Goal: Register for event/course

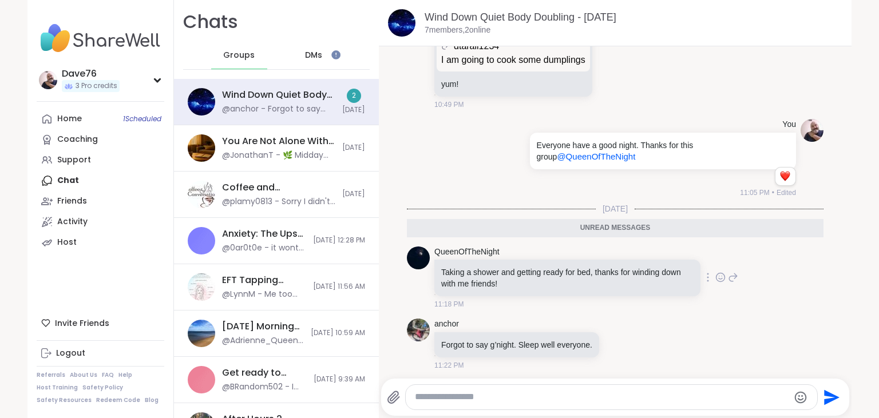
click at [718, 279] on icon at bounding box center [719, 279] width 3 height 1
click at [637, 260] on button "Select Reaction: Heart" at bounding box center [629, 259] width 23 height 23
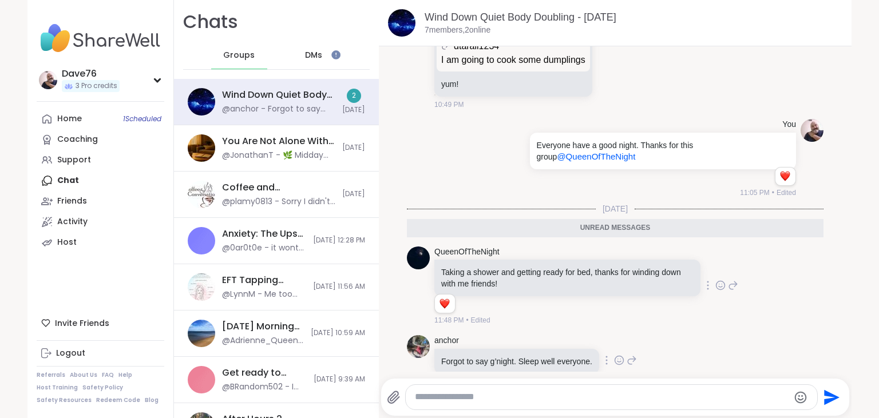
click at [618, 359] on icon at bounding box center [618, 359] width 0 height 0
click at [525, 333] on button "Select Reaction: Heart" at bounding box center [528, 342] width 23 height 23
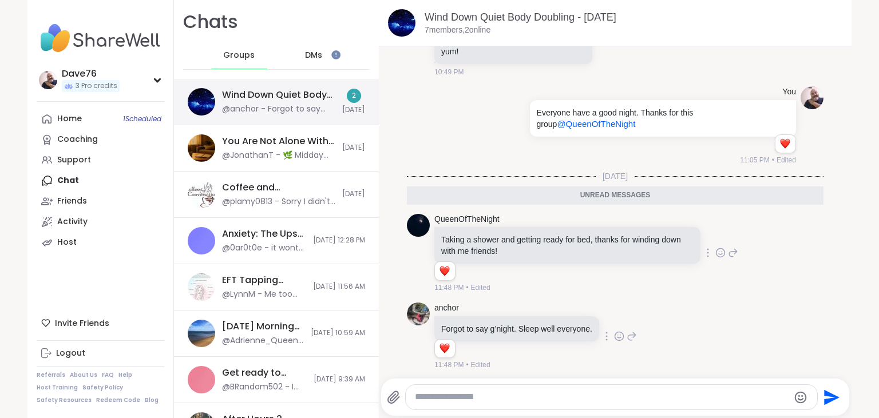
click at [312, 99] on div "Wind Down Quiet Body Doubling - Wednesday, Oct 08" at bounding box center [278, 95] width 113 height 13
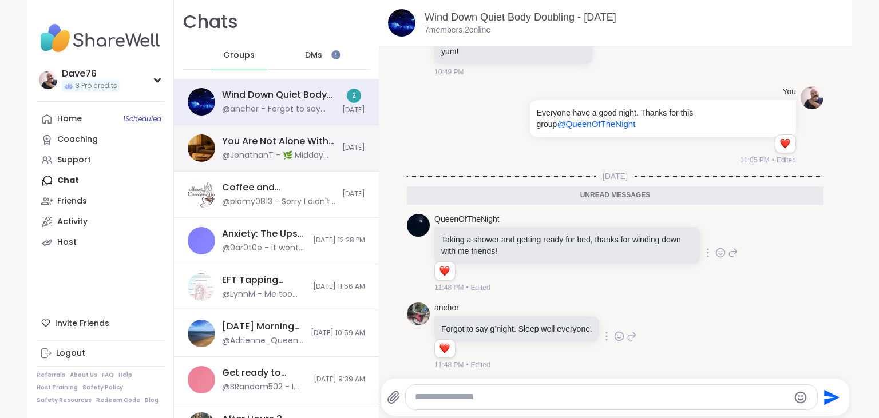
click at [290, 141] on div "You Are Not Alone With This, Oct 07" at bounding box center [278, 141] width 113 height 13
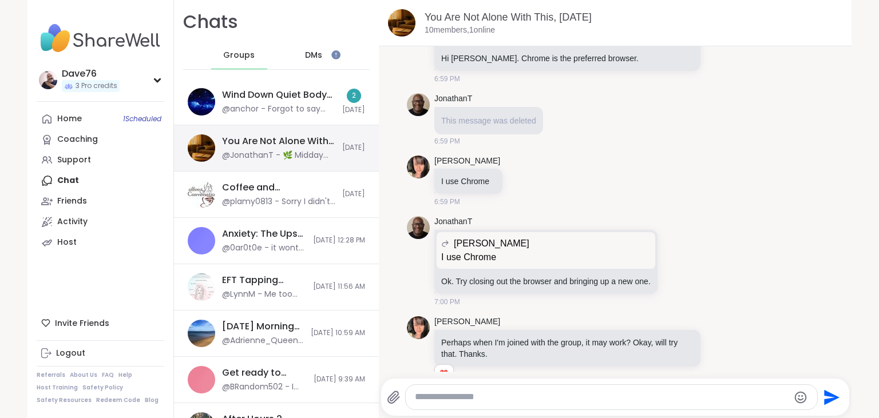
scroll to position [10207, 0]
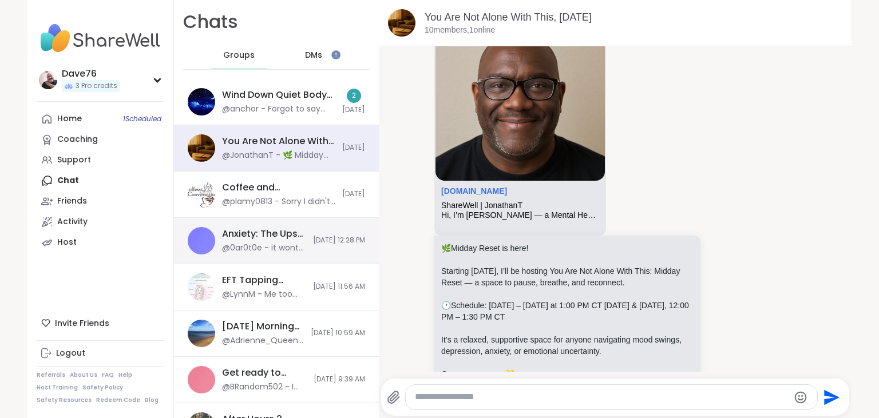
click at [271, 240] on div "Anxiety: The Ups and Downs, Oct 07 @0ar0t0e - it wont let me join" at bounding box center [264, 241] width 84 height 26
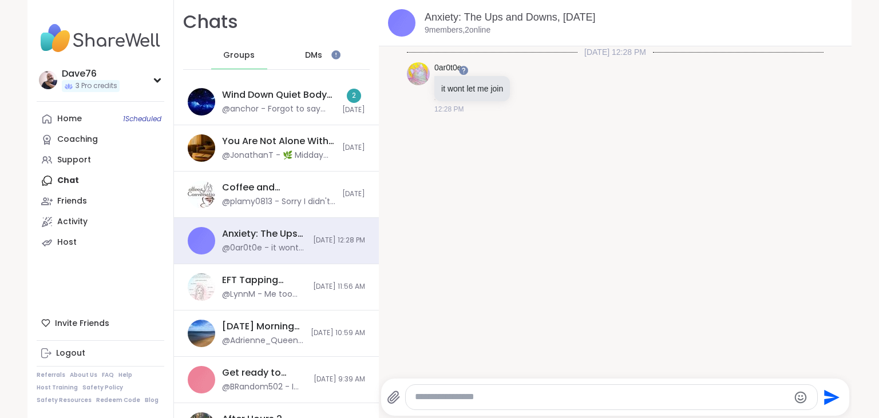
scroll to position [0, 0]
click at [317, 57] on span "DMs" at bounding box center [313, 55] width 17 height 11
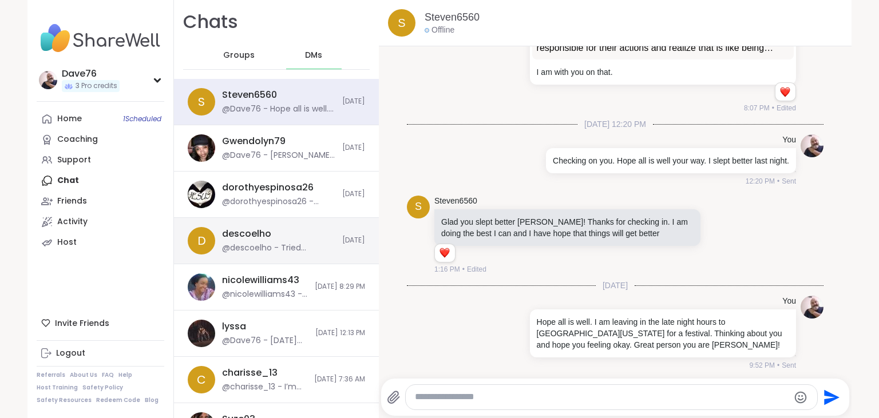
click at [290, 235] on div "descoelho @descoelho - Tried reaching you David but have not been able to" at bounding box center [278, 241] width 113 height 26
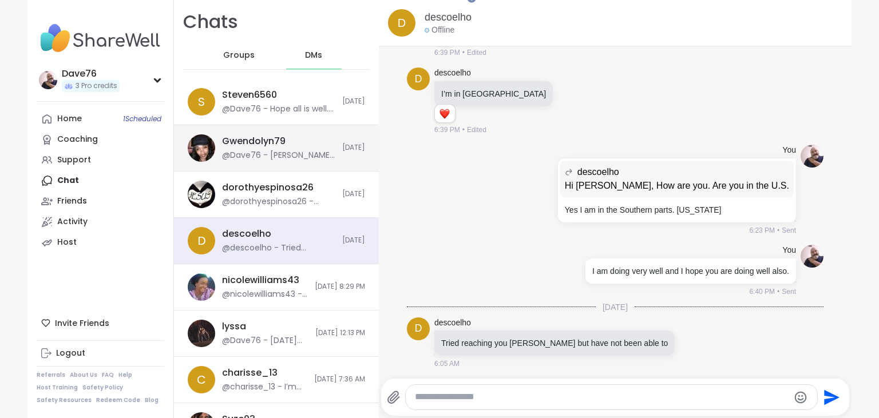
click at [277, 154] on div "@Dave76 - Gwen just checking on you. You doing okay." at bounding box center [278, 155] width 113 height 11
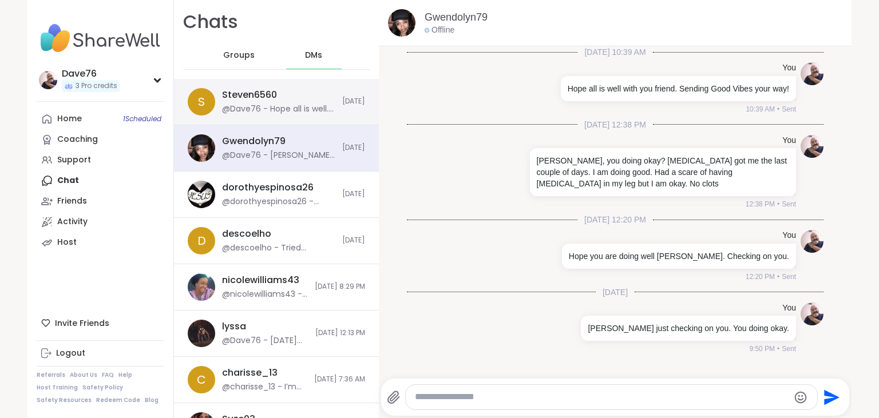
click at [268, 92] on div "Steven6560" at bounding box center [249, 95] width 55 height 13
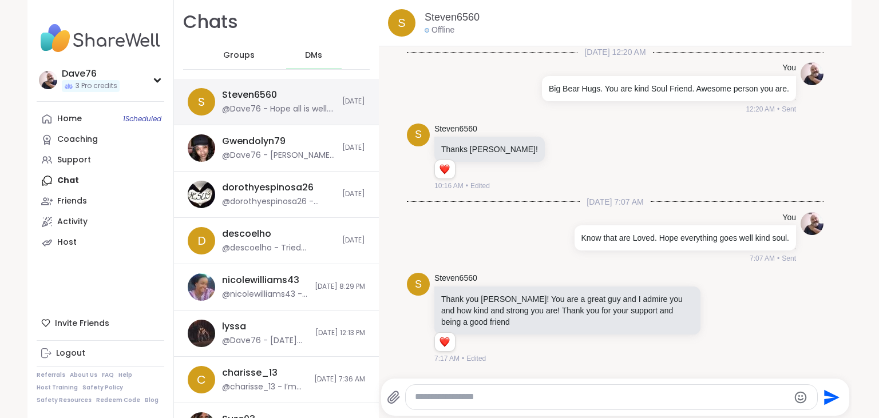
scroll to position [903, 0]
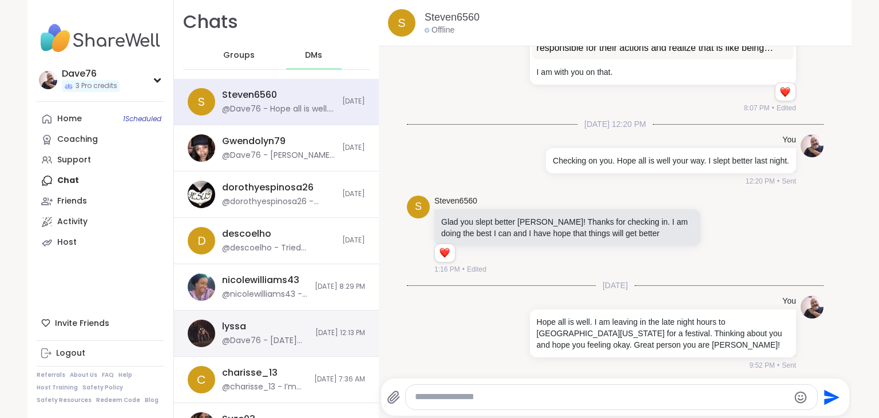
click at [271, 323] on div "lyssa @Dave76 - Yesterday was not so great for me. Migraine attack like everyth…" at bounding box center [265, 333] width 86 height 26
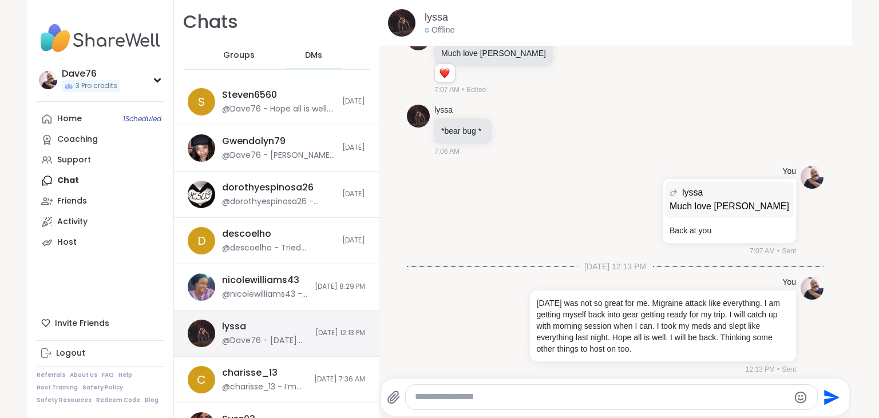
scroll to position [0, 0]
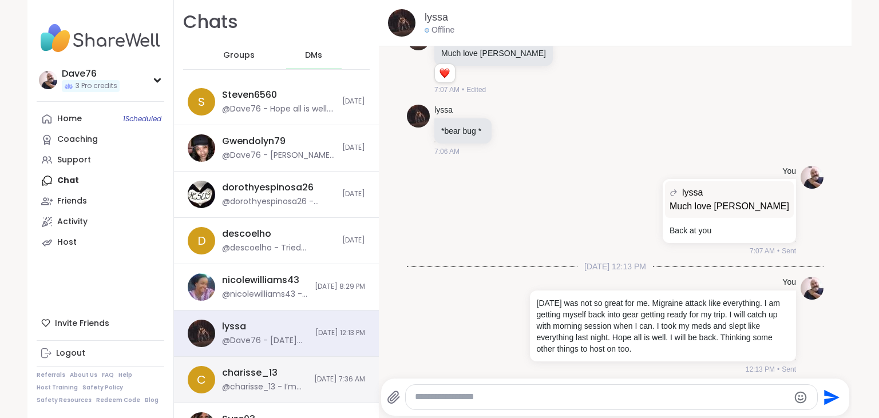
click at [285, 386] on div "@charisse_13 - I’m going to check it out. When I think about it, I get imposter…" at bounding box center [264, 387] width 85 height 11
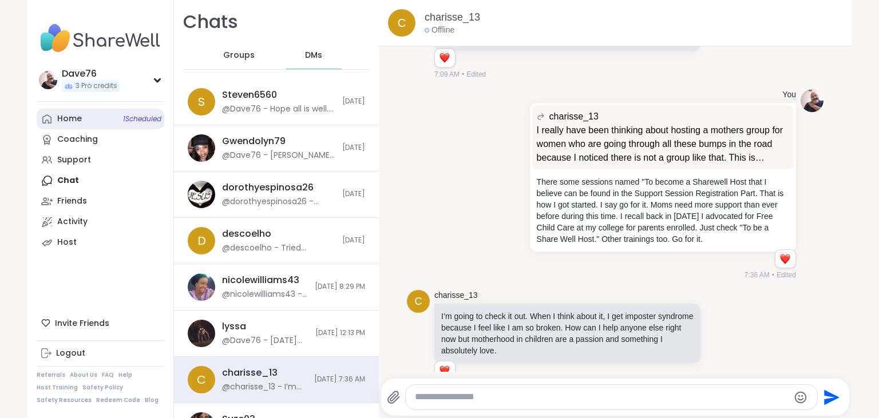
click at [84, 117] on link "Home 1 Scheduled" at bounding box center [101, 119] width 128 height 21
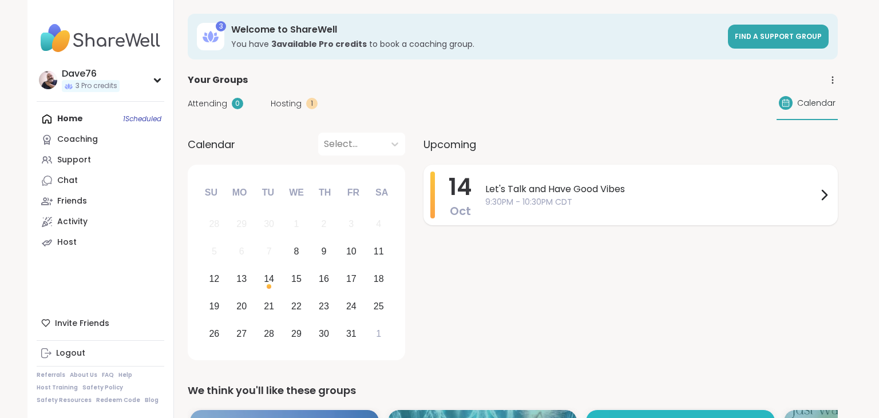
click at [700, 204] on span "9:30PM - 10:30PM CDT" at bounding box center [651, 202] width 332 height 12
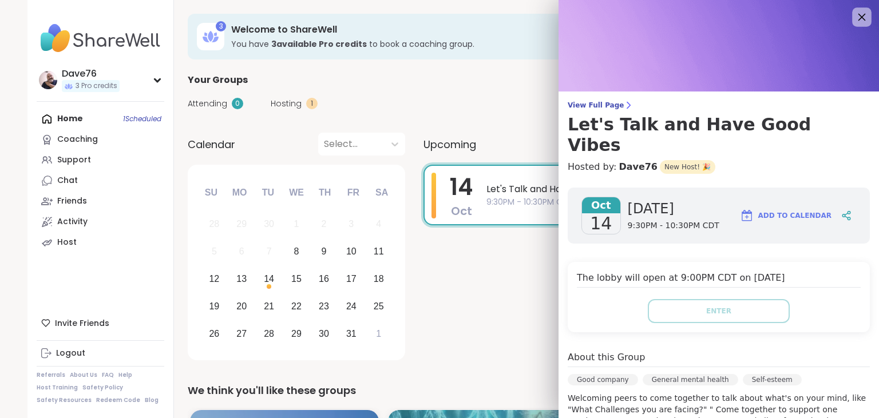
click at [860, 19] on icon at bounding box center [861, 17] width 7 height 7
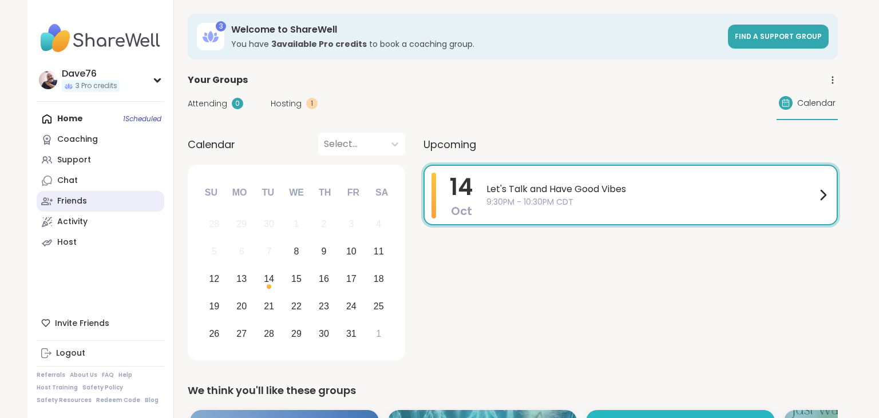
click at [117, 199] on link "Friends" at bounding box center [101, 201] width 128 height 21
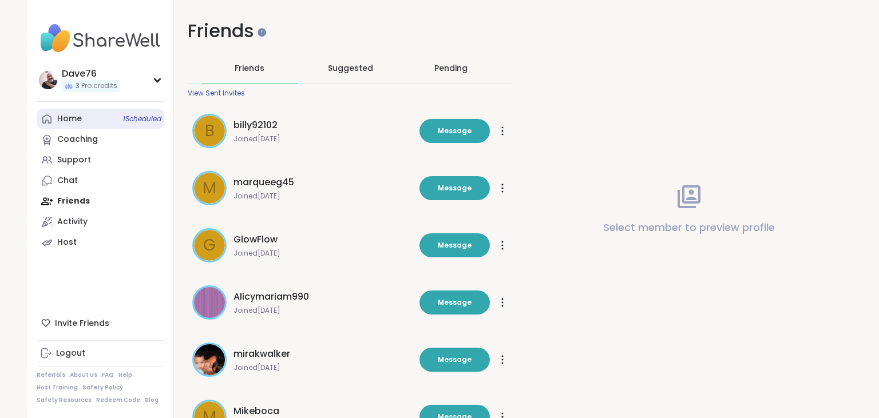
click at [72, 125] on link "Home 1 Scheduled" at bounding box center [101, 119] width 128 height 21
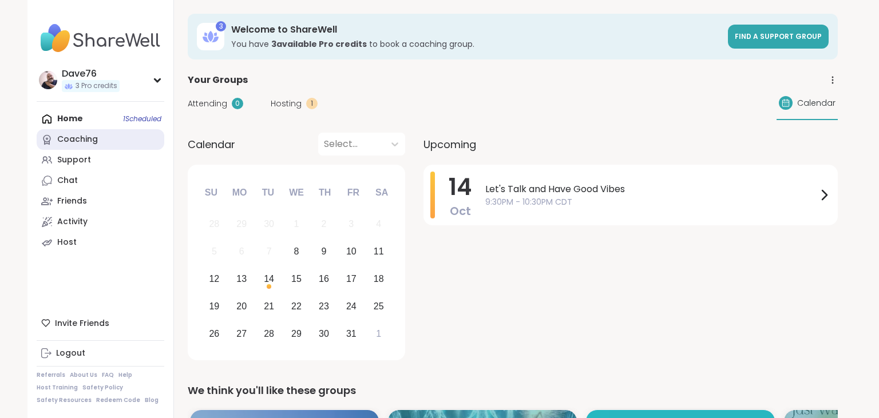
click at [97, 138] on div "Coaching" at bounding box center [77, 139] width 41 height 11
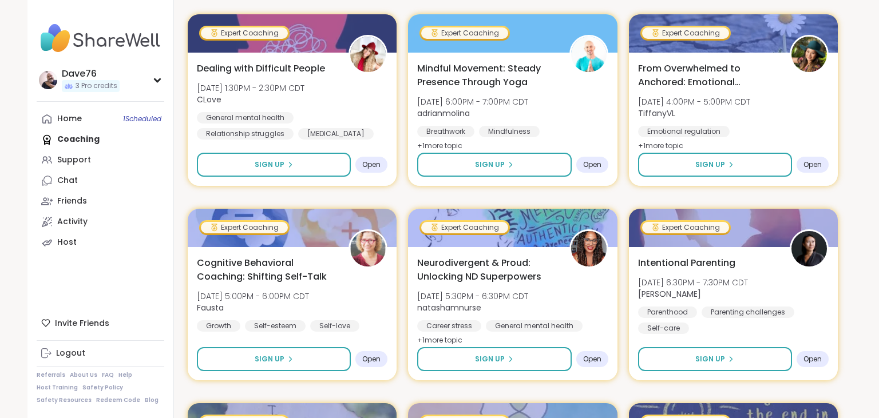
scroll to position [1194, 0]
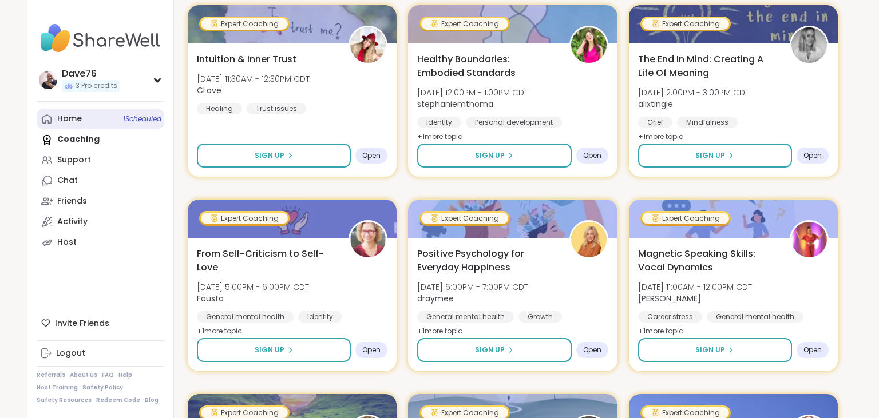
click at [75, 124] on div "Home 1 Scheduled" at bounding box center [69, 118] width 25 height 11
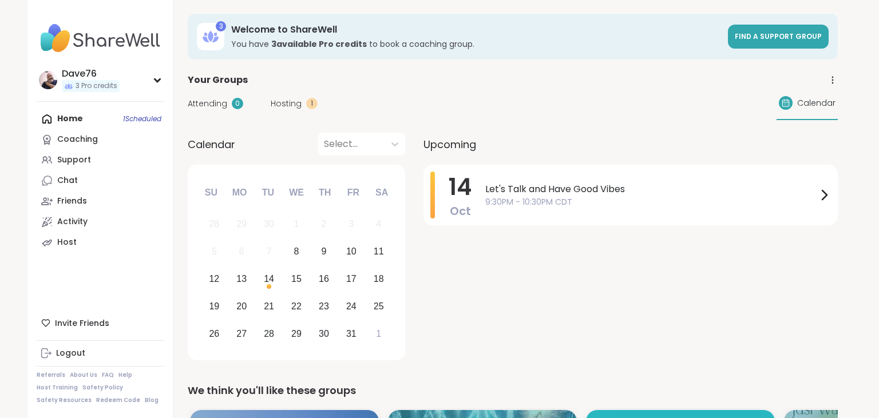
click at [80, 121] on div "Home 1 Scheduled Coaching Support Chat Friends Activity Host" at bounding box center [101, 181] width 128 height 144
click at [80, 173] on link "Chat" at bounding box center [101, 180] width 128 height 21
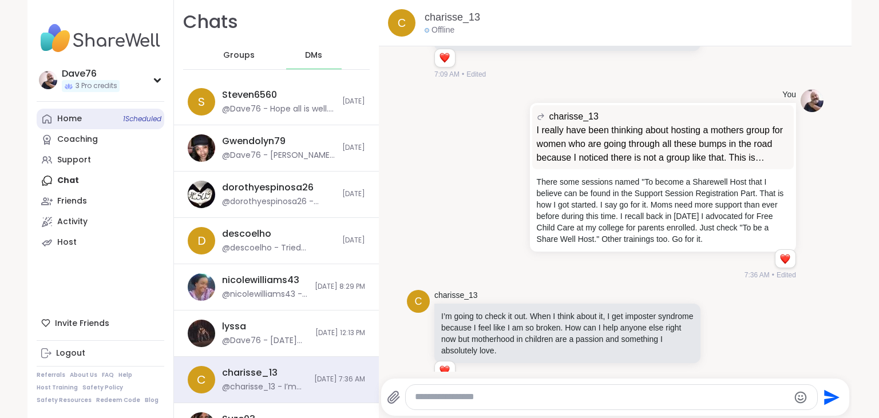
click at [68, 122] on div "Home 1 Scheduled" at bounding box center [69, 118] width 25 height 11
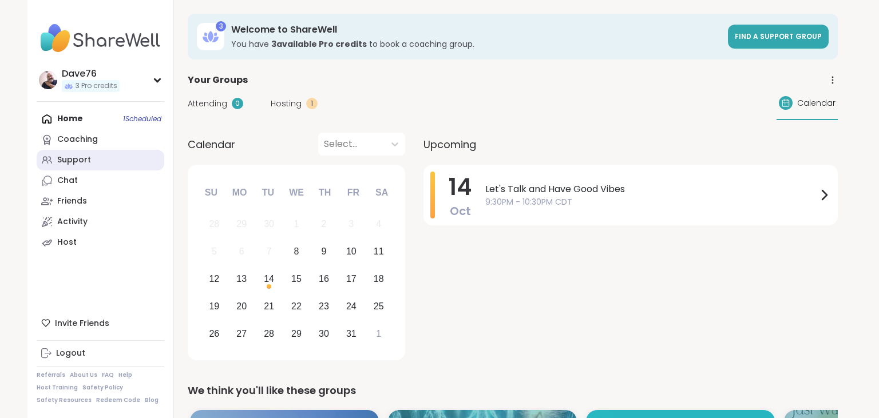
click at [79, 158] on div "Support" at bounding box center [74, 159] width 34 height 11
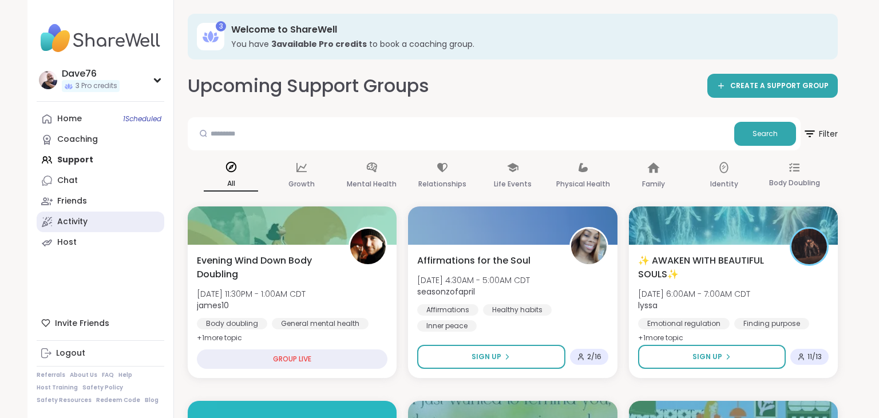
click at [76, 216] on link "Activity" at bounding box center [101, 222] width 128 height 21
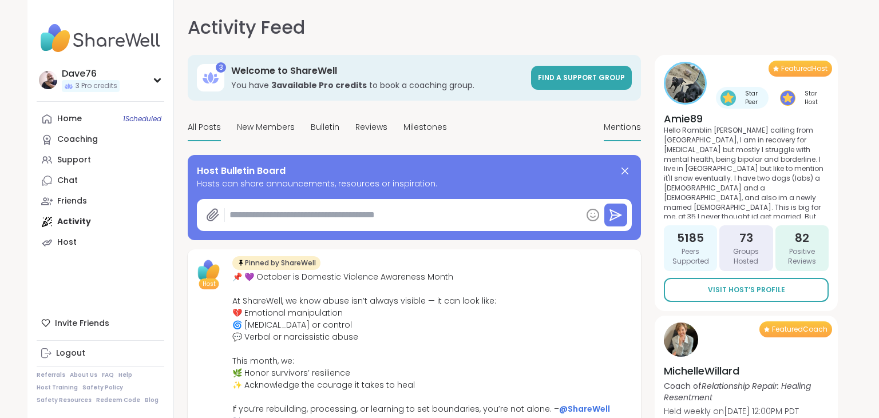
click at [608, 125] on span "Mentions" at bounding box center [622, 127] width 37 height 12
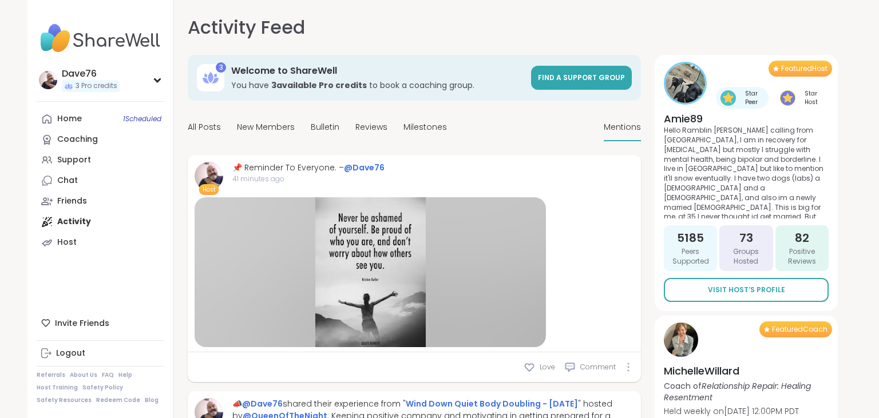
click at [771, 154] on p "Hello Ramblin Amie calling from MN, I am in recovery for alcoholism but mostly …" at bounding box center [746, 172] width 165 height 93
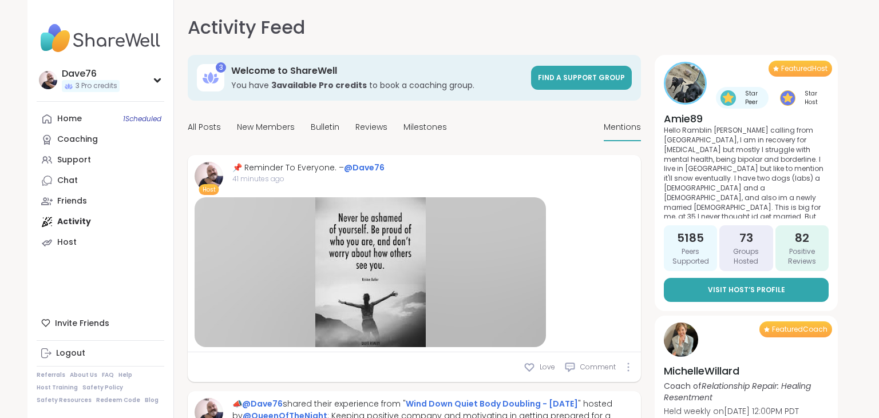
click at [756, 288] on span "Visit Host’s Profile" at bounding box center [746, 290] width 77 height 10
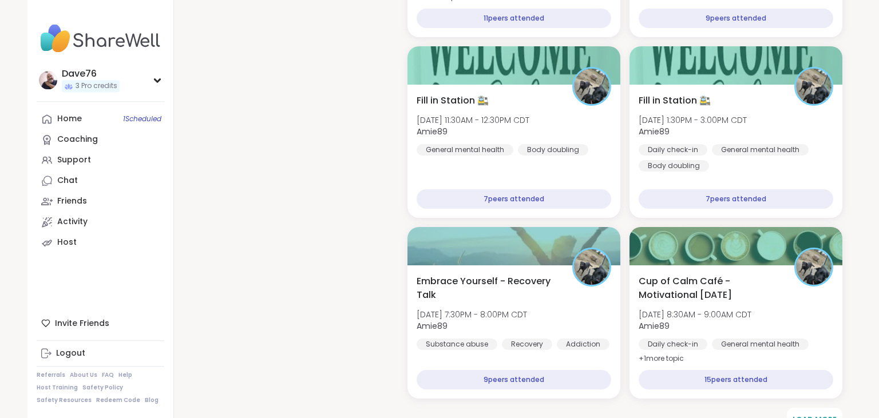
scroll to position [1264, 0]
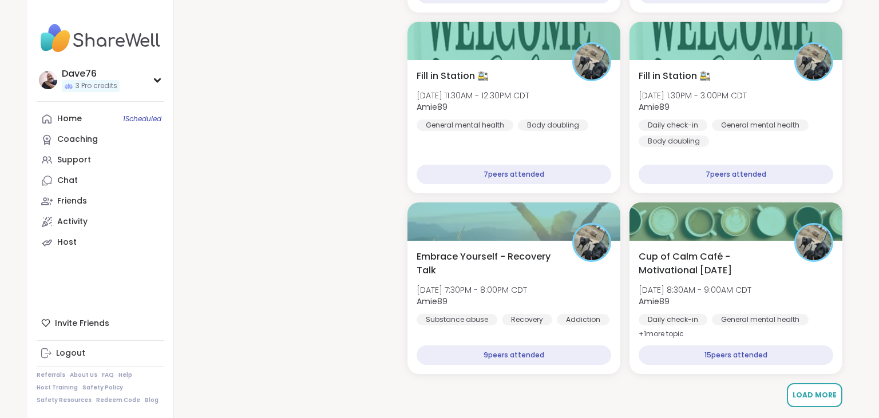
click at [818, 399] on span "Load More" at bounding box center [814, 395] width 44 height 10
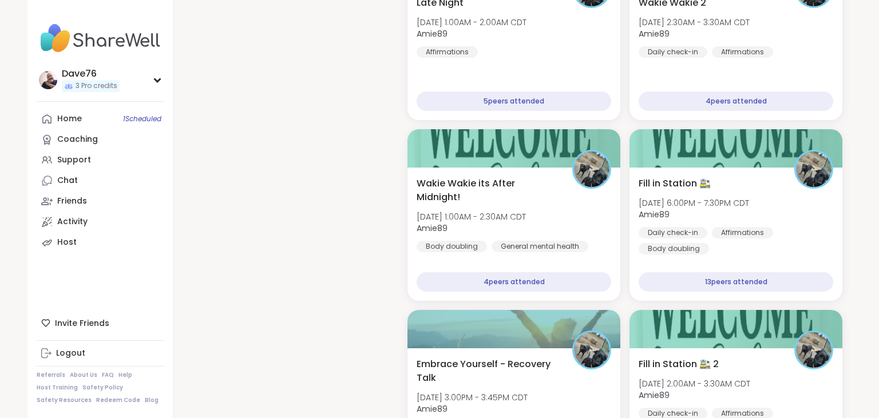
scroll to position [2349, 0]
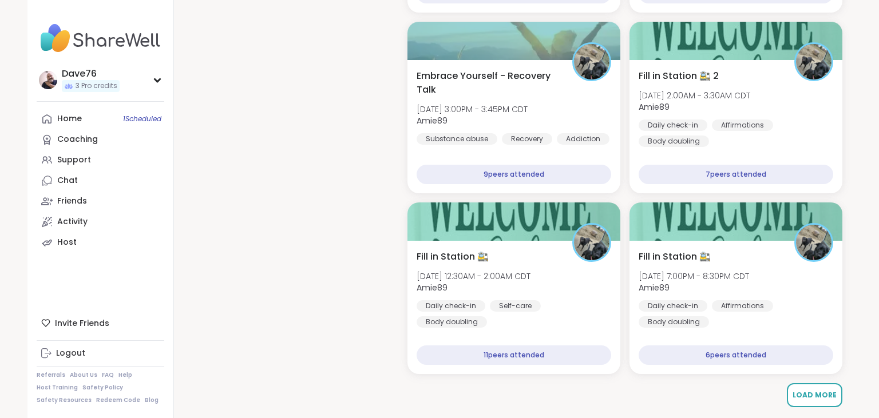
click at [825, 404] on button "Load More" at bounding box center [814, 395] width 55 height 24
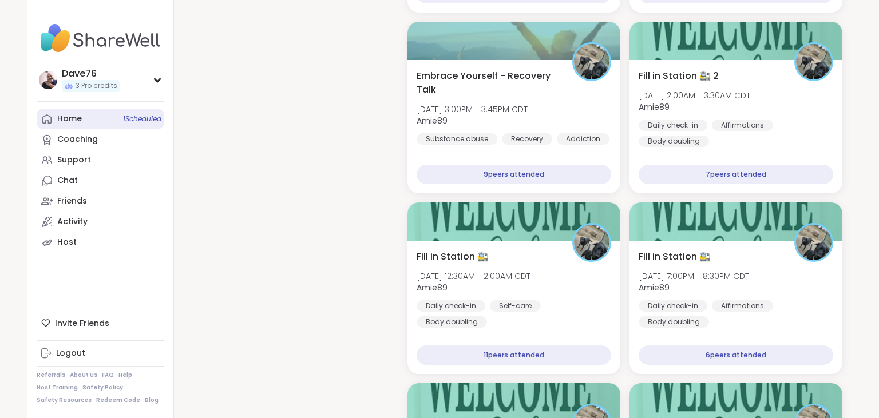
click at [77, 112] on link "Home 1 Scheduled" at bounding box center [101, 119] width 128 height 21
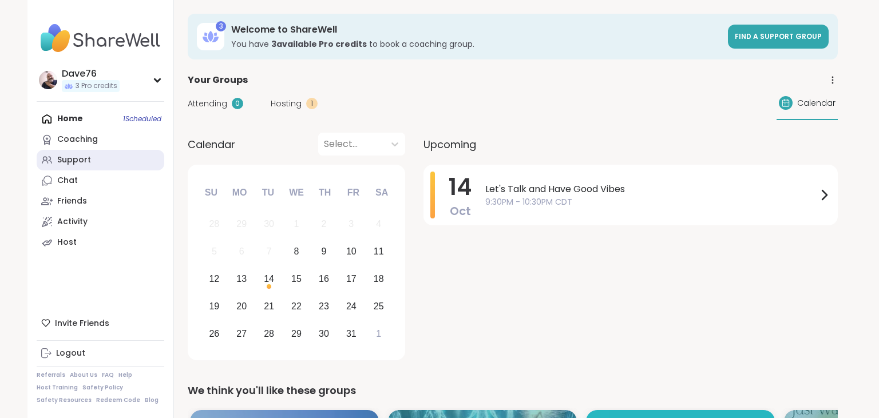
click at [120, 166] on link "Support" at bounding box center [101, 160] width 128 height 21
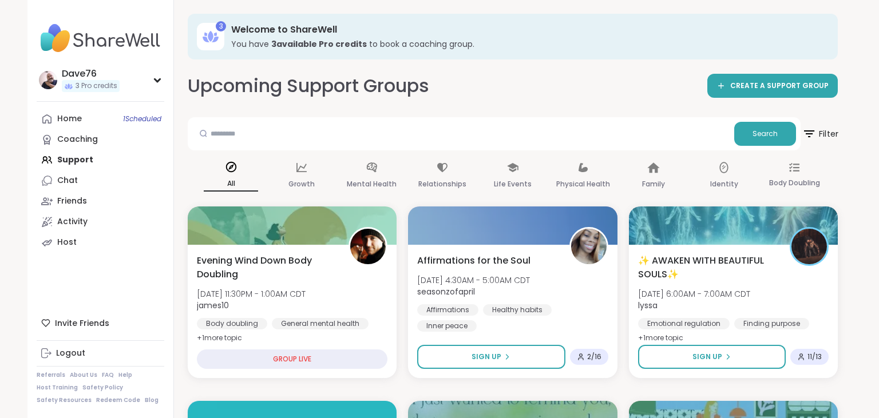
click at [827, 132] on span "Filter" at bounding box center [819, 134] width 37 height 29
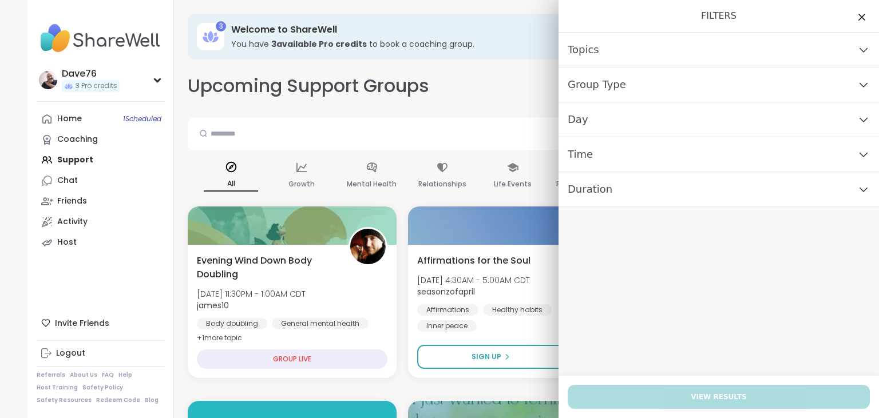
click at [690, 122] on div "Day" at bounding box center [718, 119] width 320 height 35
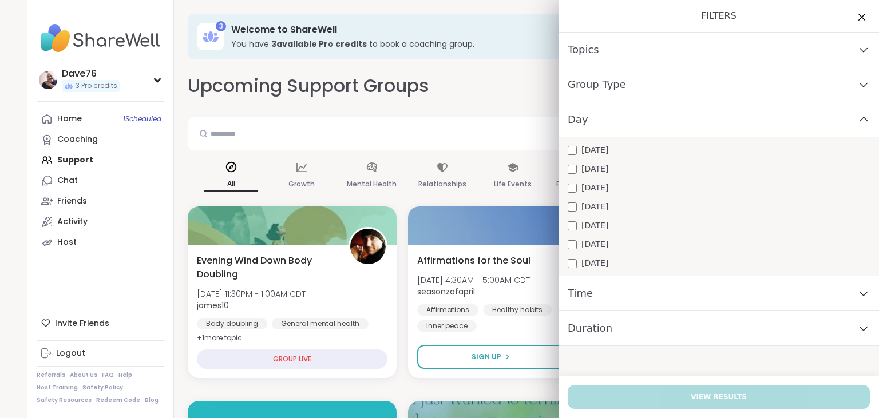
click at [616, 263] on div "[DATE]" at bounding box center [718, 263] width 302 height 12
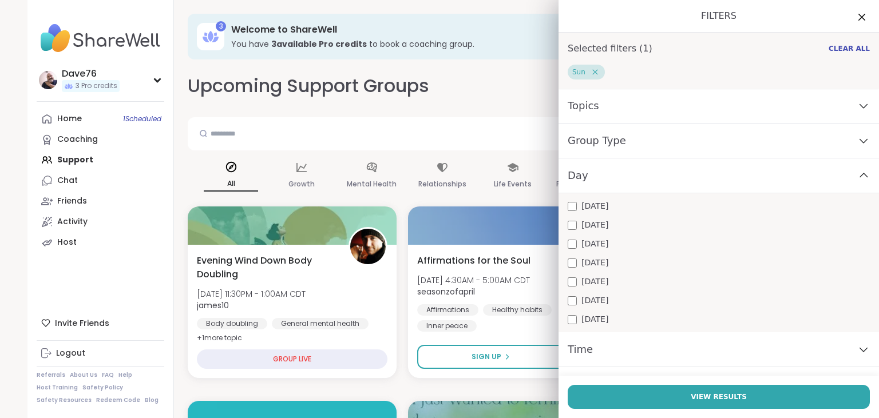
click at [636, 349] on div "Time" at bounding box center [718, 349] width 320 height 35
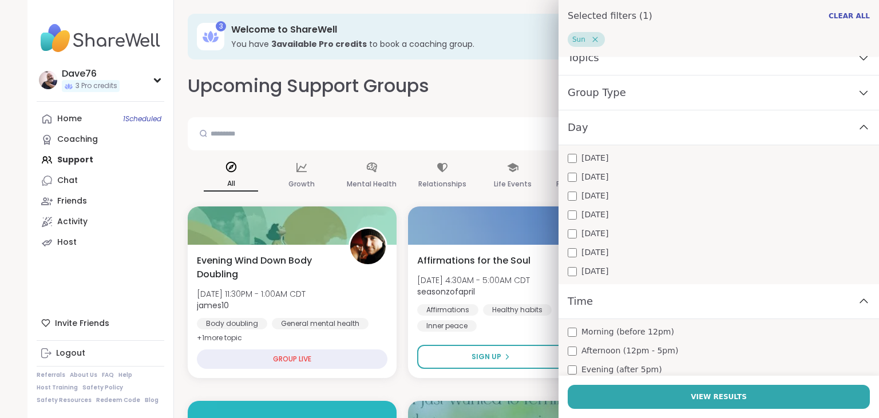
scroll to position [89, 0]
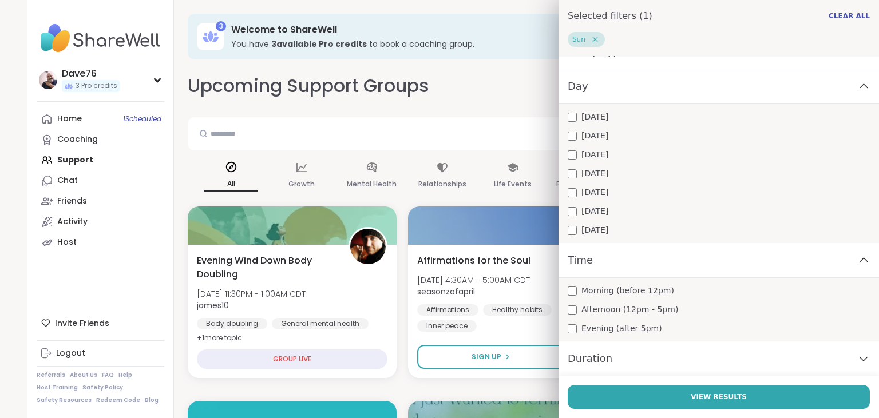
click at [629, 329] on span "Evening (after 5pm)" at bounding box center [621, 329] width 81 height 12
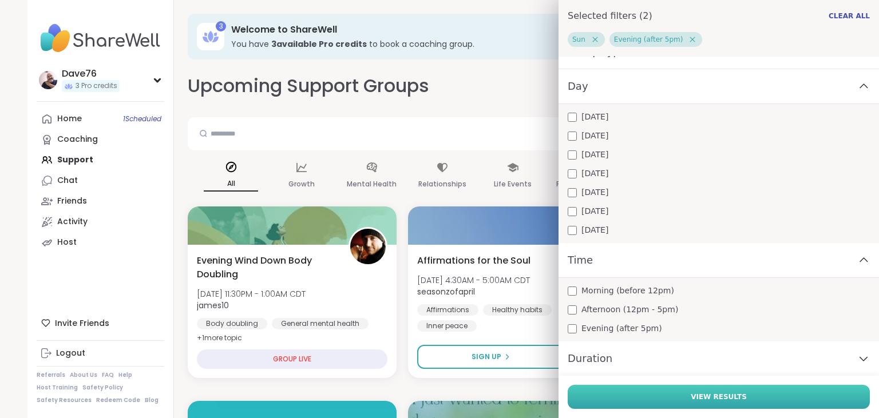
click at [685, 404] on button "View Results" at bounding box center [718, 397] width 302 height 24
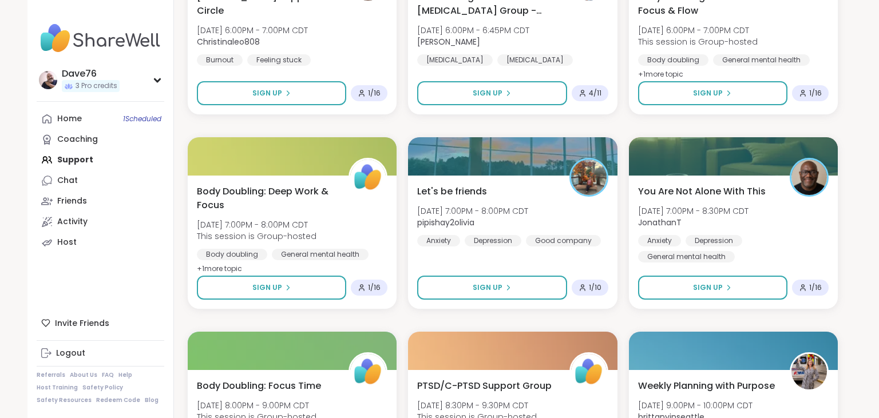
scroll to position [796, 0]
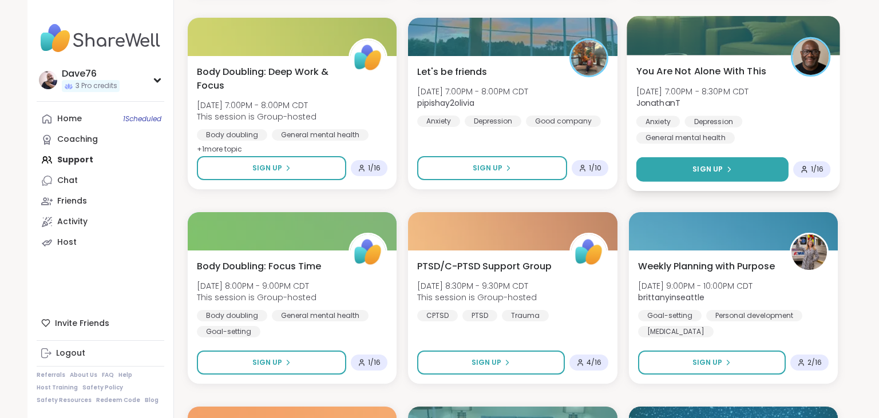
click at [749, 171] on button "Sign Up" at bounding box center [712, 169] width 153 height 25
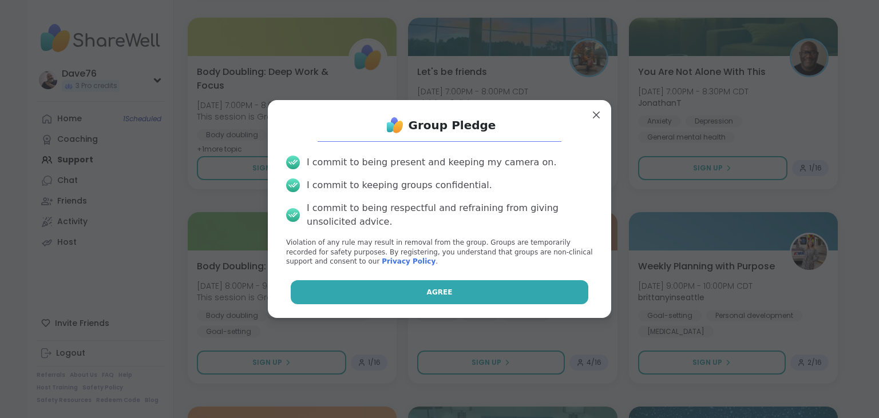
click at [567, 288] on button "Agree" at bounding box center [440, 292] width 298 height 24
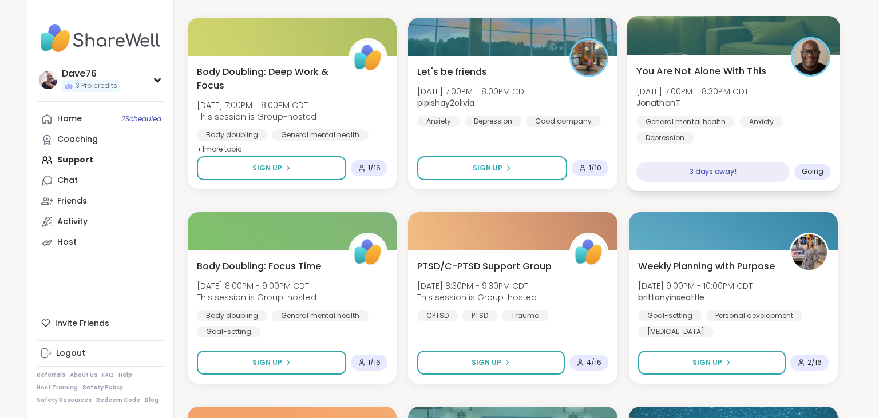
click at [694, 93] on span "Sun, Oct 12 | 7:00PM - 8:30PM CDT" at bounding box center [692, 90] width 113 height 11
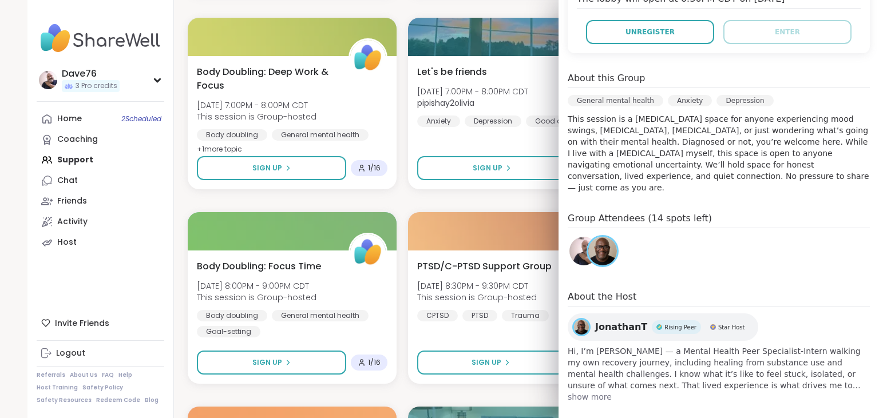
scroll to position [0, 0]
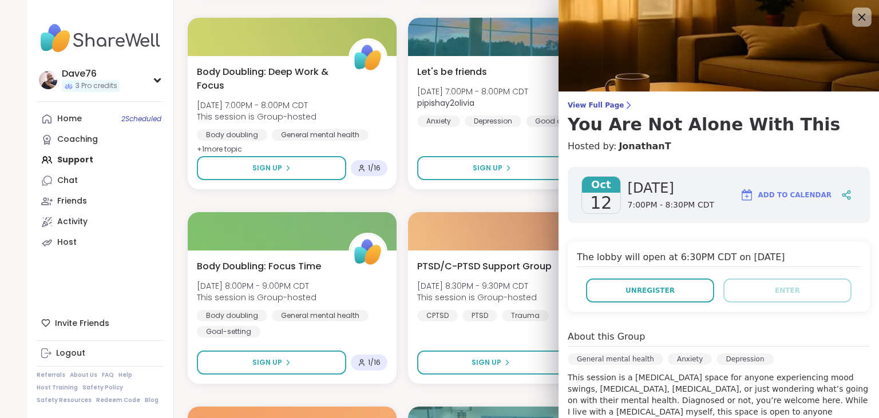
click at [861, 17] on icon at bounding box center [861, 17] width 7 height 7
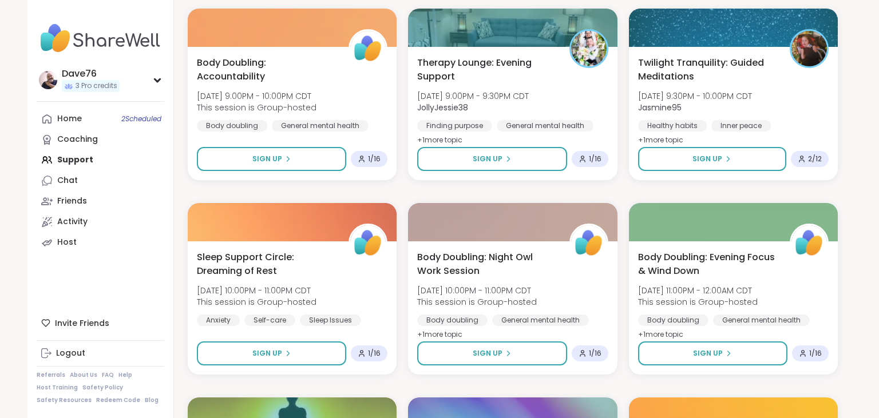
scroll to position [796, 0]
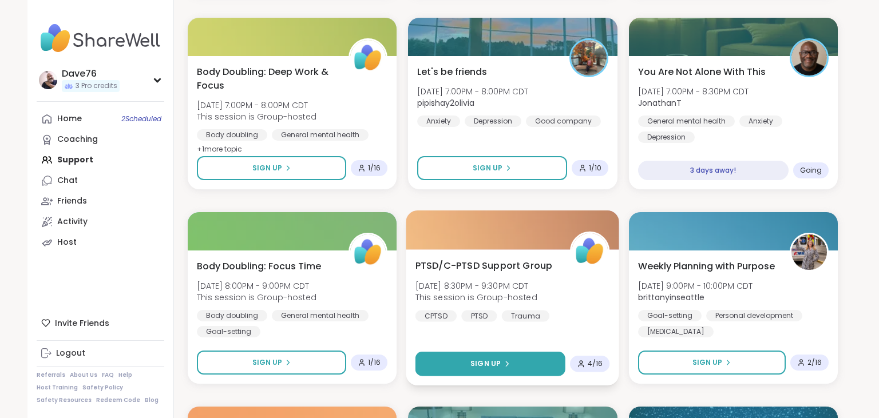
click at [495, 365] on span "Sign Up" at bounding box center [486, 364] width 30 height 10
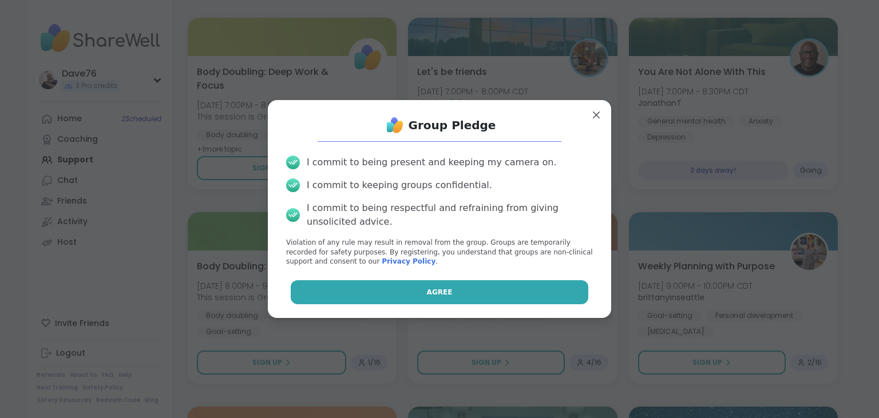
click at [490, 301] on button "Agree" at bounding box center [440, 292] width 298 height 24
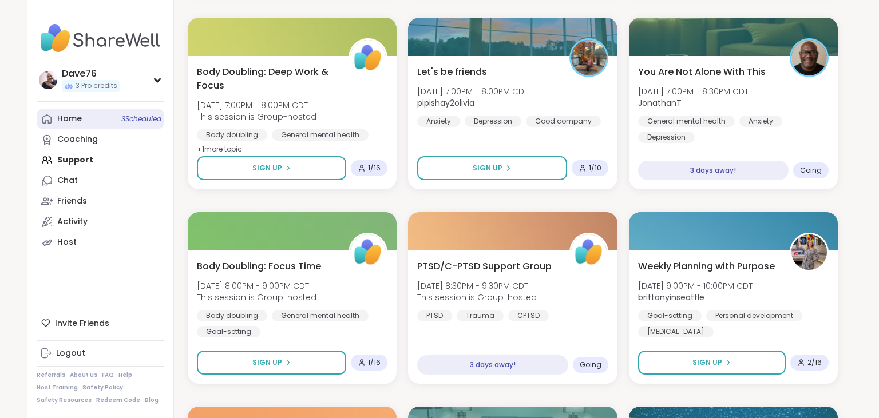
click at [80, 117] on div "Home 3 Scheduled" at bounding box center [69, 118] width 25 height 11
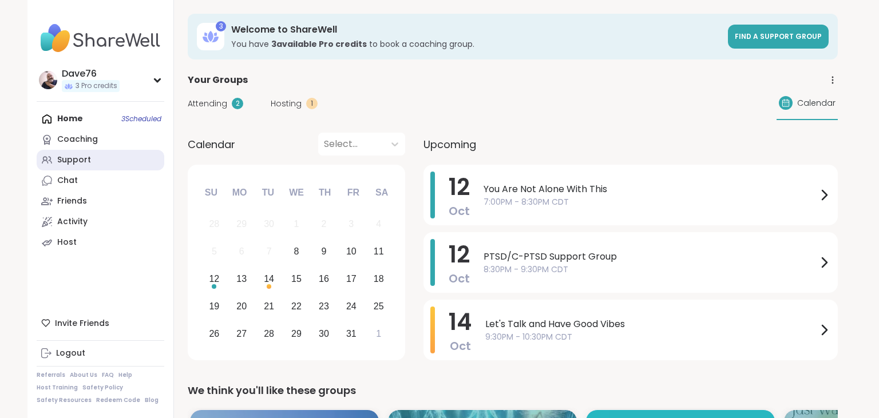
click at [111, 161] on link "Support" at bounding box center [101, 160] width 128 height 21
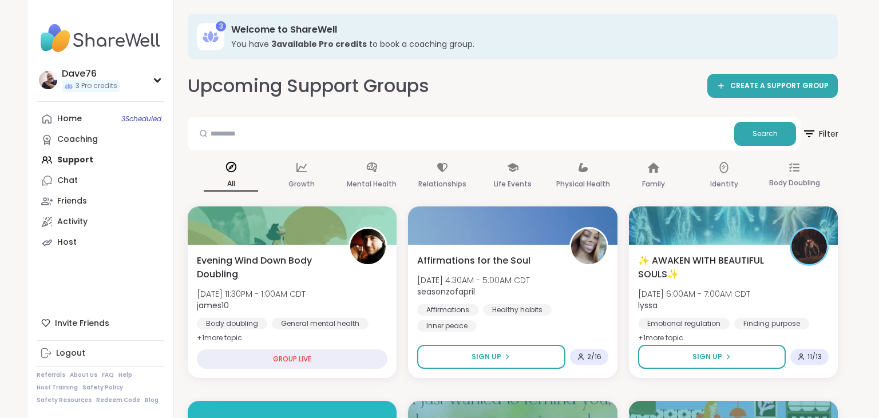
click at [826, 128] on span "Filter" at bounding box center [819, 134] width 37 height 29
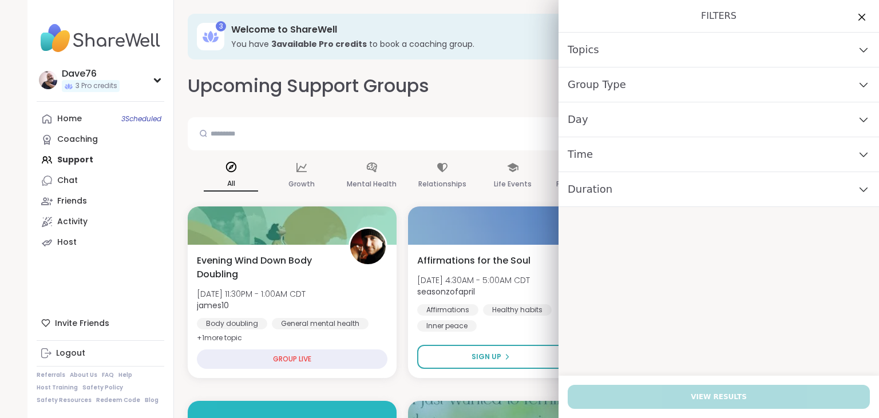
click at [714, 120] on div "Day" at bounding box center [718, 119] width 320 height 35
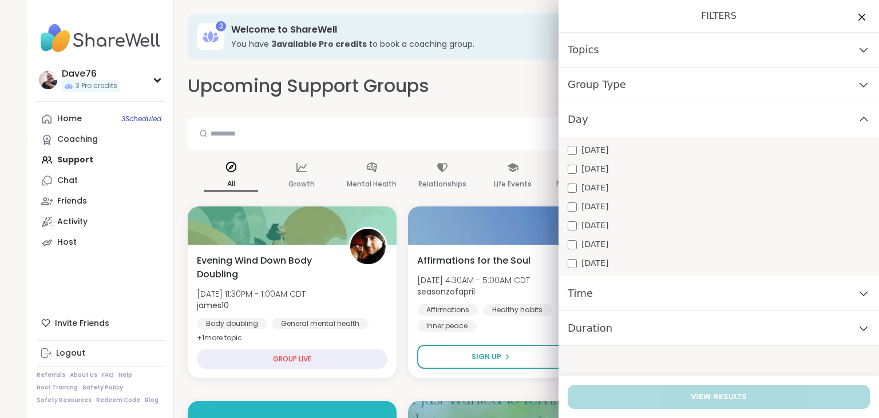
click at [652, 263] on div "[DATE]" at bounding box center [718, 263] width 302 height 12
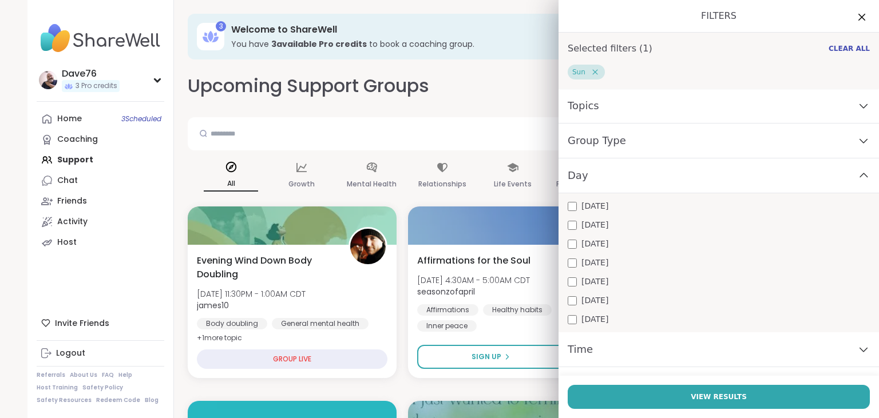
click at [661, 341] on div "Time" at bounding box center [718, 349] width 320 height 35
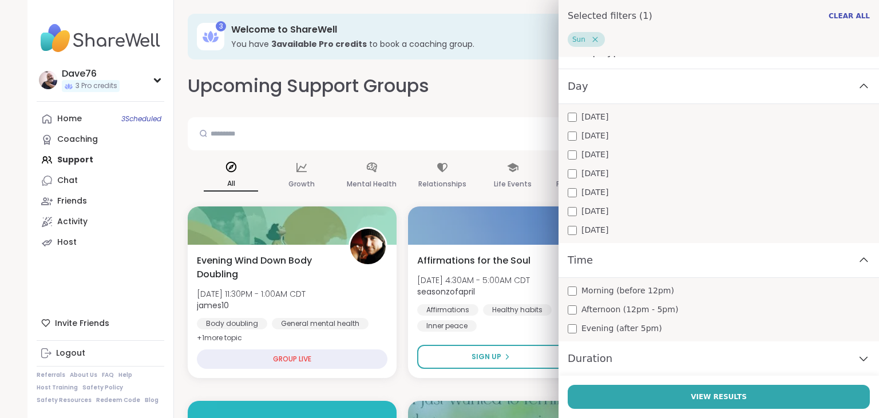
click at [648, 327] on span "Evening (after 5pm)" at bounding box center [621, 329] width 81 height 12
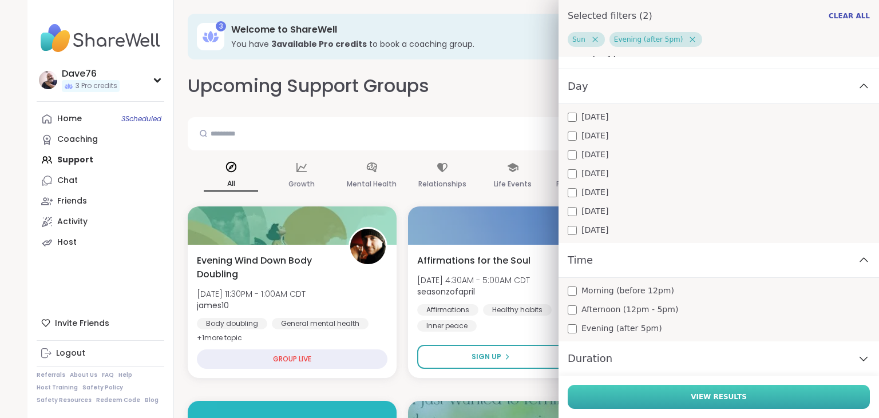
click at [699, 396] on span "View Results" at bounding box center [718, 397] width 56 height 10
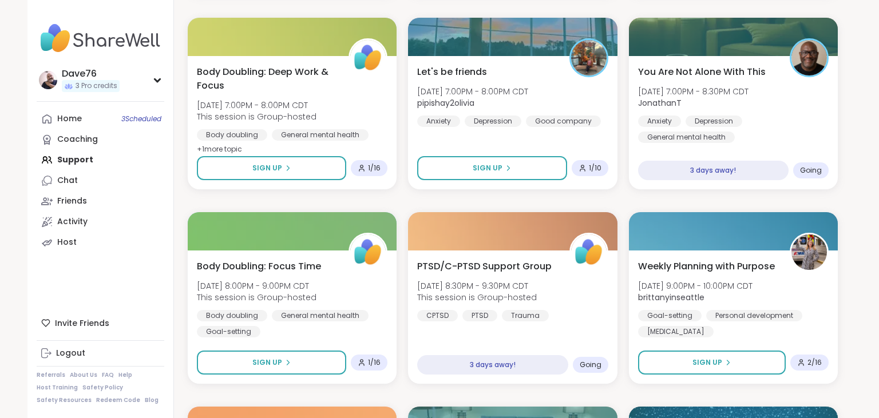
scroll to position [1194, 0]
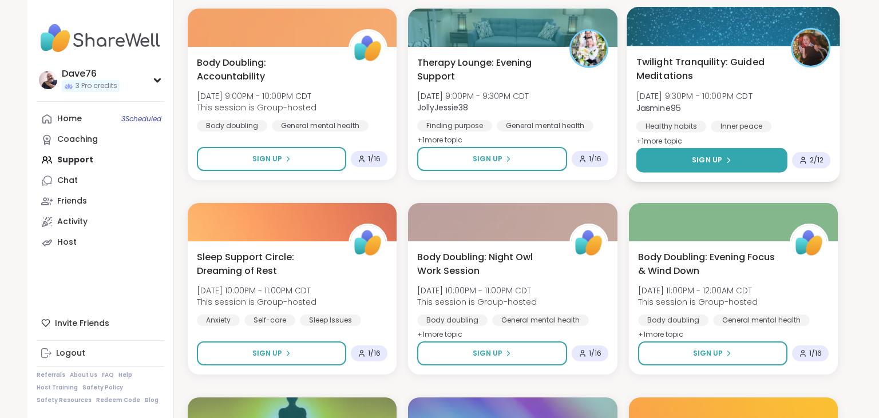
click at [740, 165] on button "Sign Up" at bounding box center [712, 160] width 152 height 25
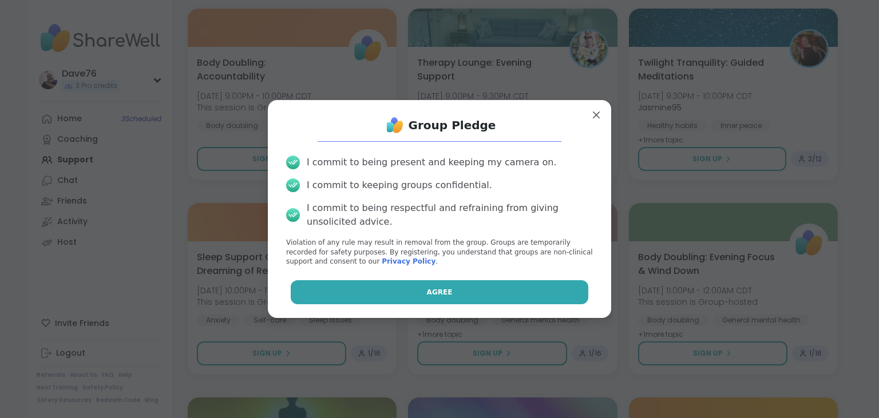
click at [495, 303] on button "Agree" at bounding box center [440, 292] width 298 height 24
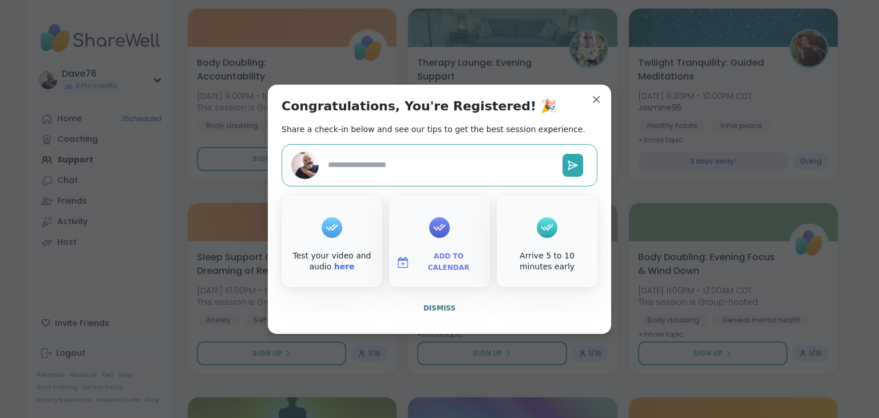
type textarea "*"
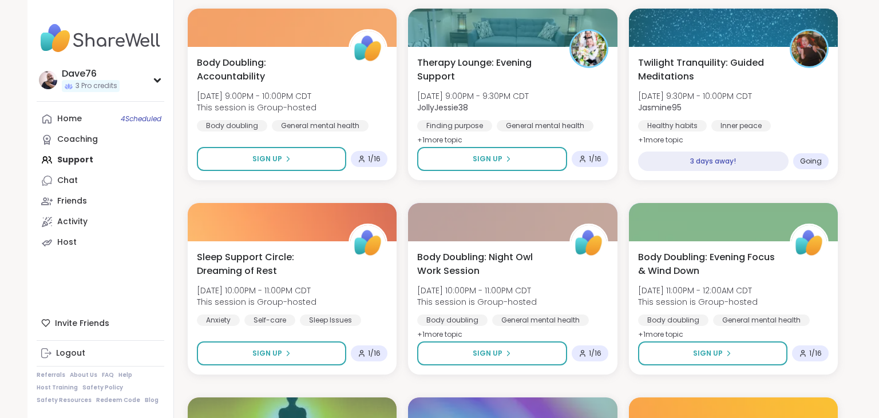
scroll to position [1593, 0]
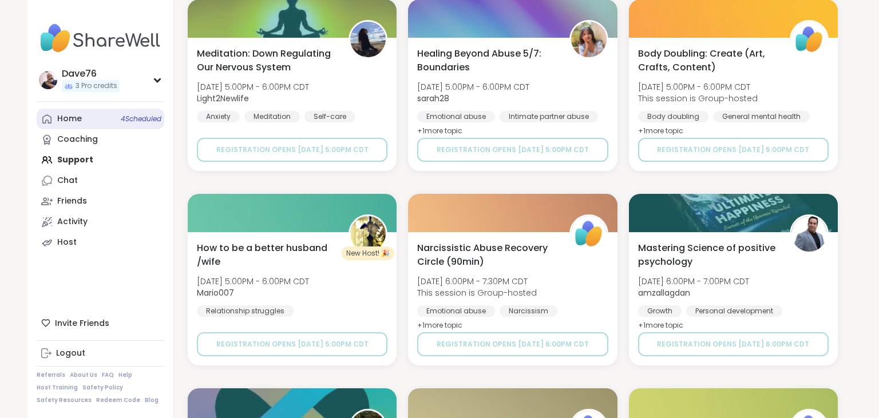
click at [86, 120] on link "Home 4 Scheduled" at bounding box center [101, 119] width 128 height 21
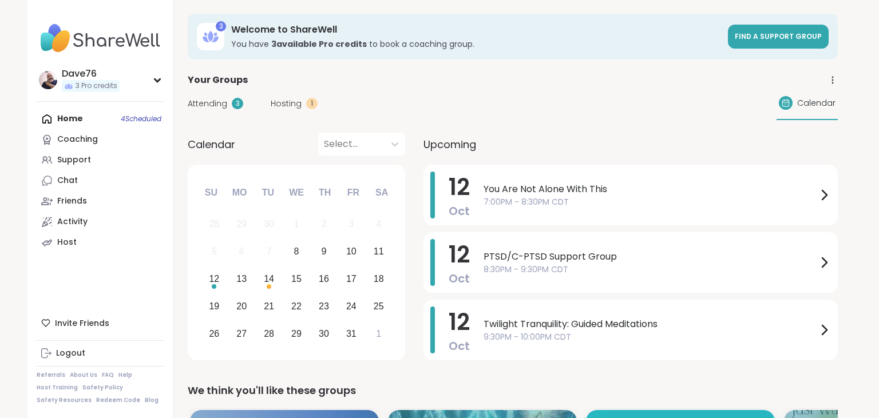
click at [807, 105] on span "Calendar" at bounding box center [816, 103] width 38 height 12
click at [832, 83] on icon at bounding box center [832, 82] width 1 height 1
click at [125, 164] on link "Support" at bounding box center [101, 160] width 128 height 21
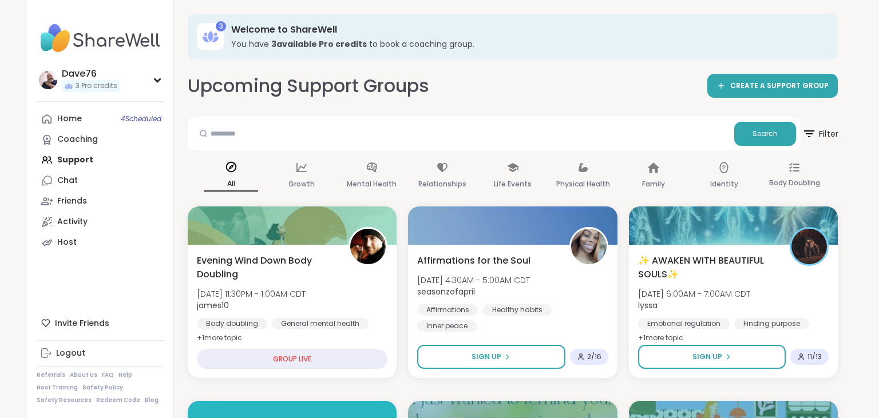
click at [831, 132] on span "Filter" at bounding box center [819, 134] width 37 height 29
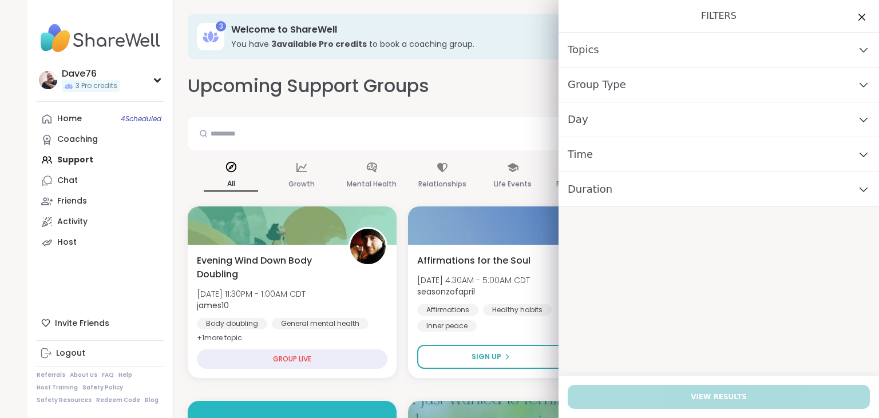
click at [735, 114] on div "Day" at bounding box center [718, 119] width 320 height 35
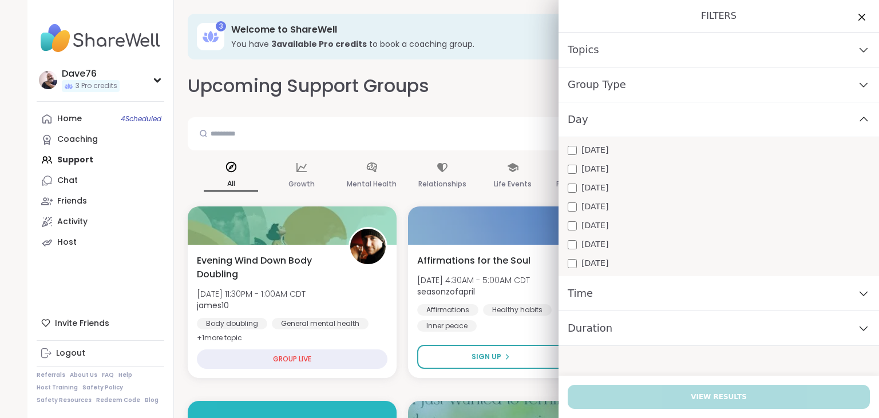
click at [603, 263] on span "[DATE]" at bounding box center [594, 263] width 27 height 12
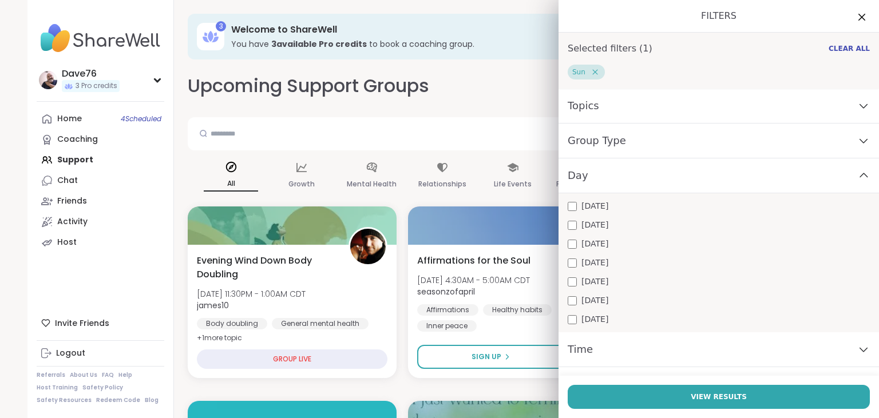
click at [642, 344] on div "Time" at bounding box center [718, 349] width 320 height 35
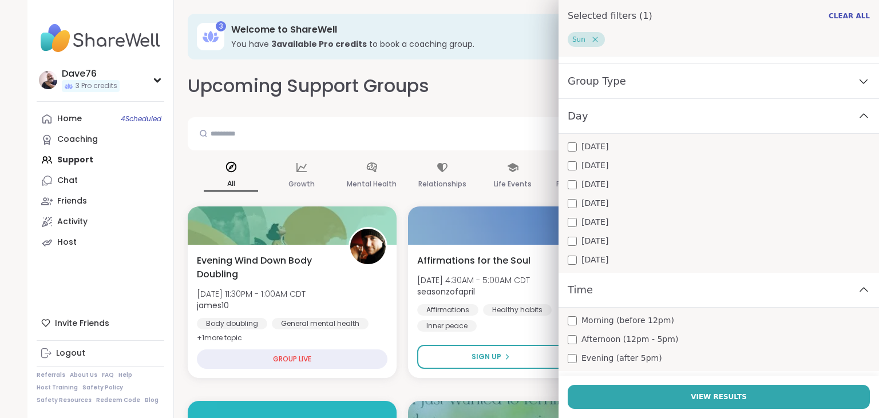
scroll to position [89, 0]
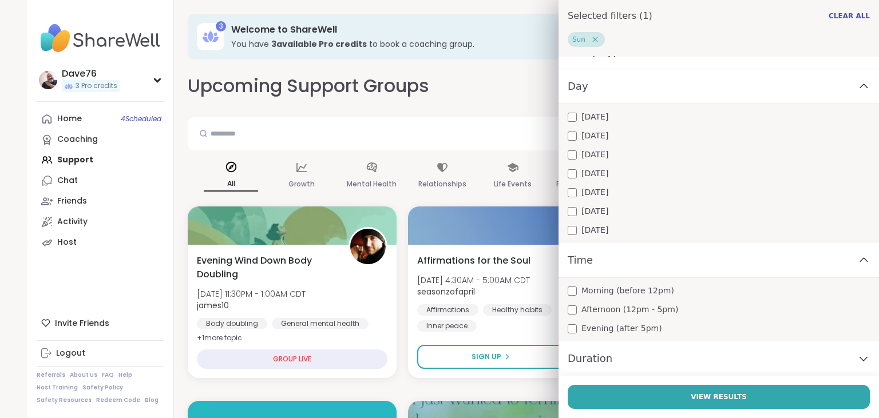
click at [620, 294] on span "Morning (before 12pm)" at bounding box center [627, 291] width 93 height 12
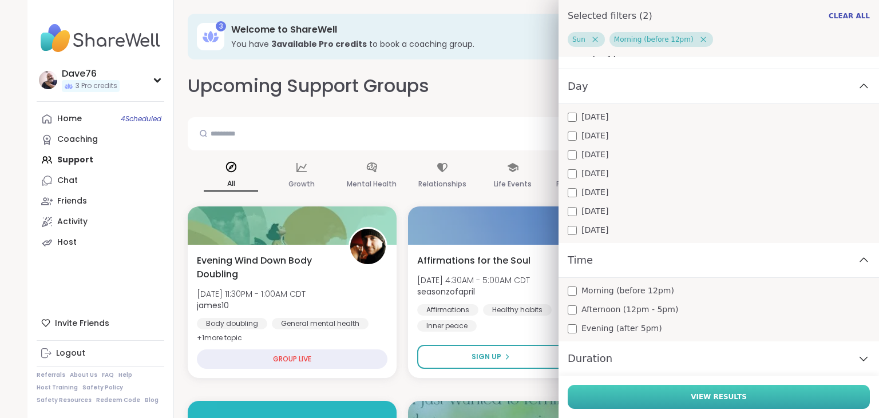
click at [720, 390] on button "View Results" at bounding box center [718, 397] width 302 height 24
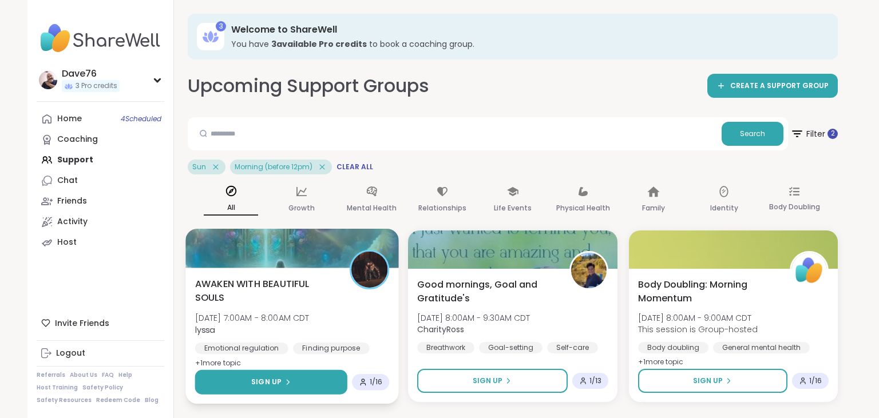
click at [289, 380] on icon at bounding box center [287, 382] width 7 height 7
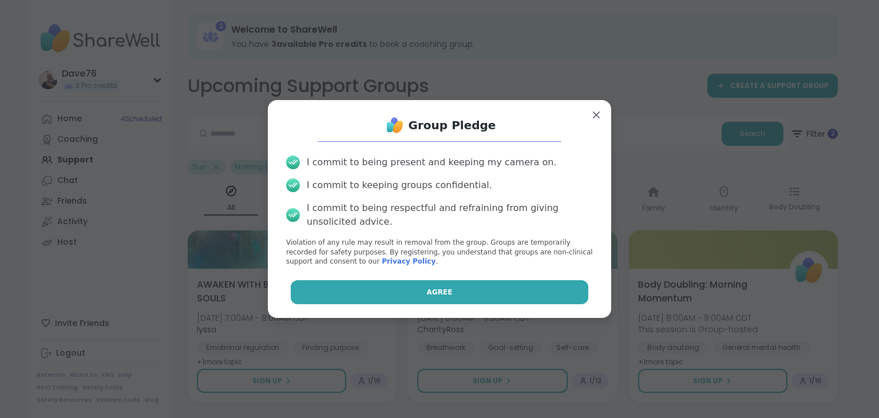
click at [461, 287] on button "Agree" at bounding box center [440, 292] width 298 height 24
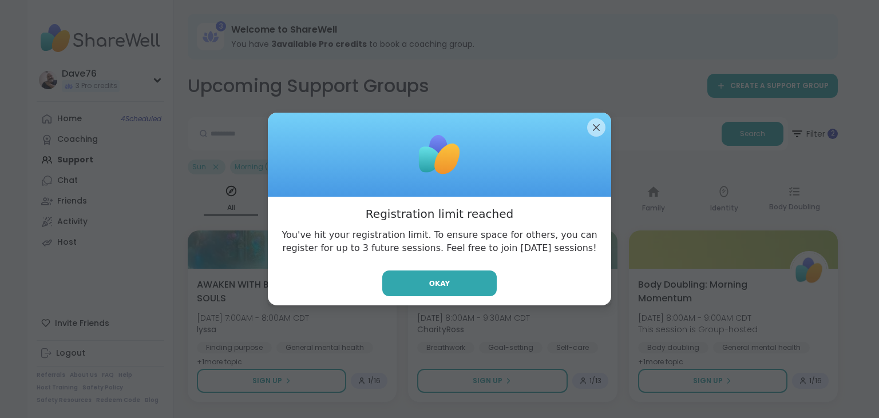
click at [461, 287] on button "Okay" at bounding box center [439, 284] width 114 height 26
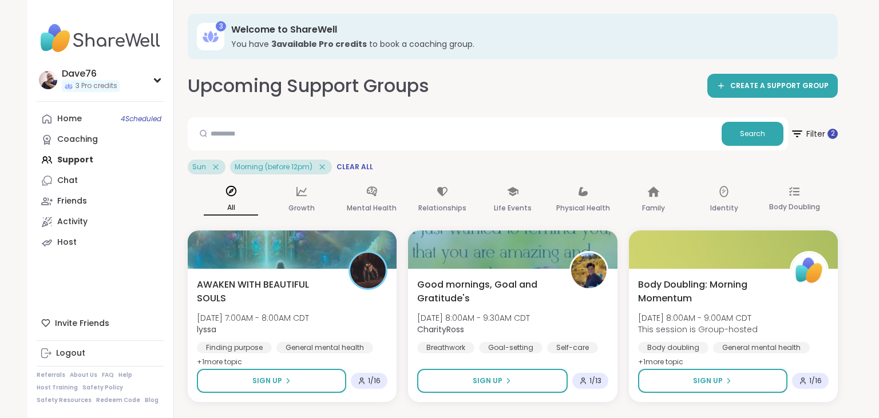
click at [84, 157] on div "Home 4 Scheduled Coaching Support Chat Friends Activity Host" at bounding box center [101, 181] width 128 height 144
click at [85, 113] on link "Home 4 Scheduled" at bounding box center [101, 119] width 128 height 21
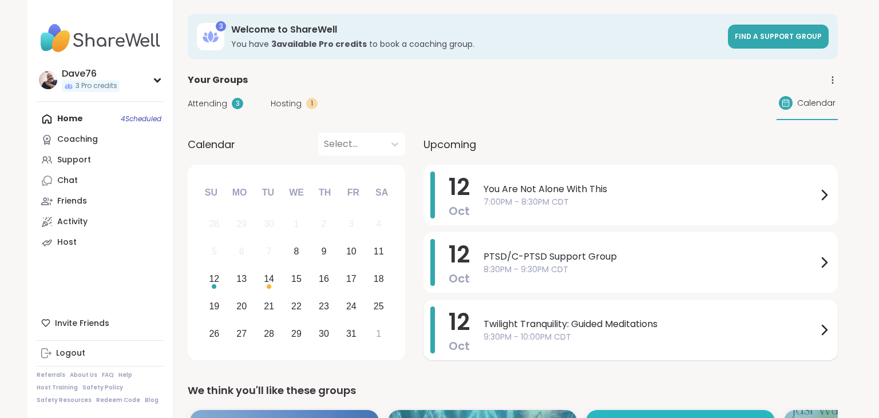
click at [791, 317] on span "Twilight Tranquility: Guided Meditations" at bounding box center [650, 324] width 334 height 14
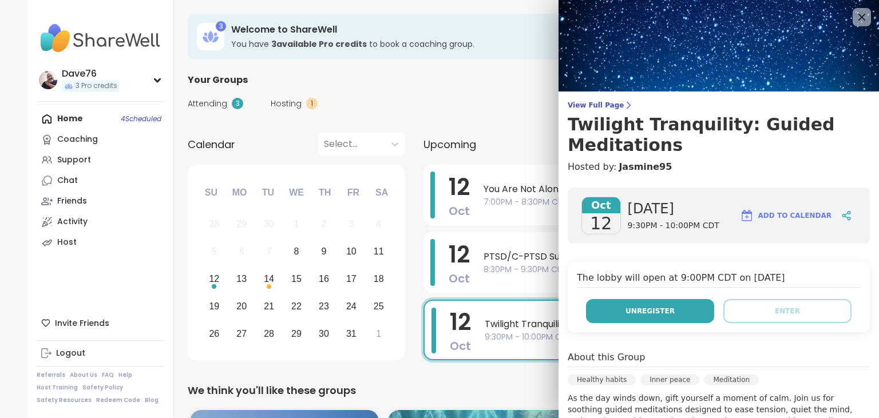
click at [678, 310] on button "Unregister" at bounding box center [650, 311] width 128 height 24
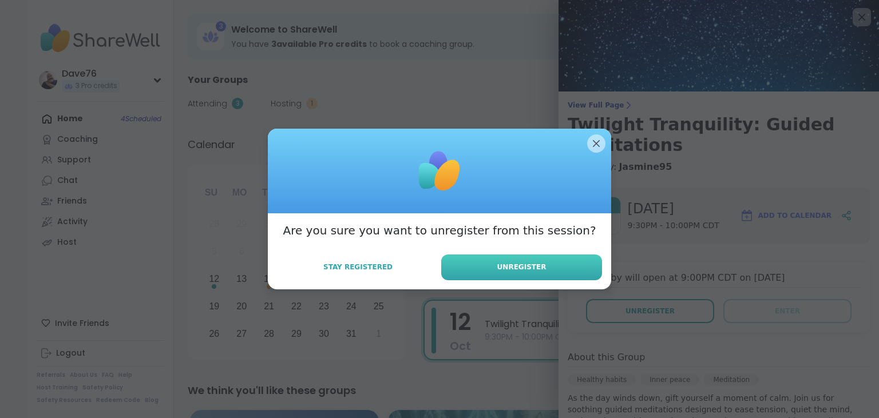
click at [585, 271] on button "Unregister" at bounding box center [521, 268] width 161 height 26
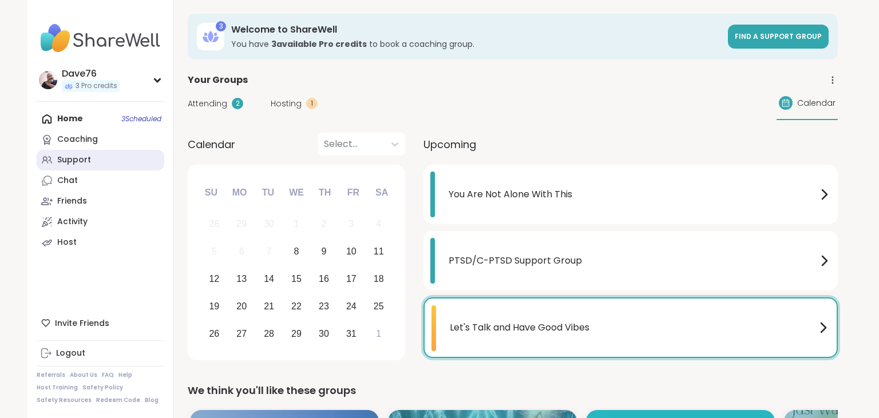
click at [115, 161] on link "Support" at bounding box center [101, 160] width 128 height 21
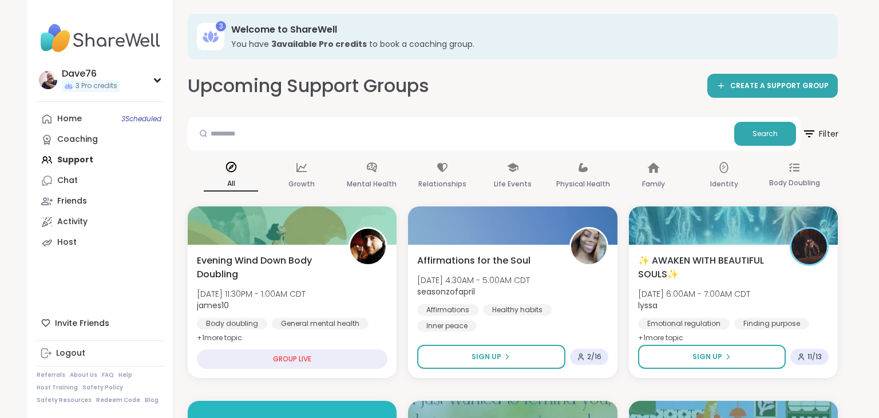
click at [827, 136] on span "Filter" at bounding box center [819, 134] width 37 height 29
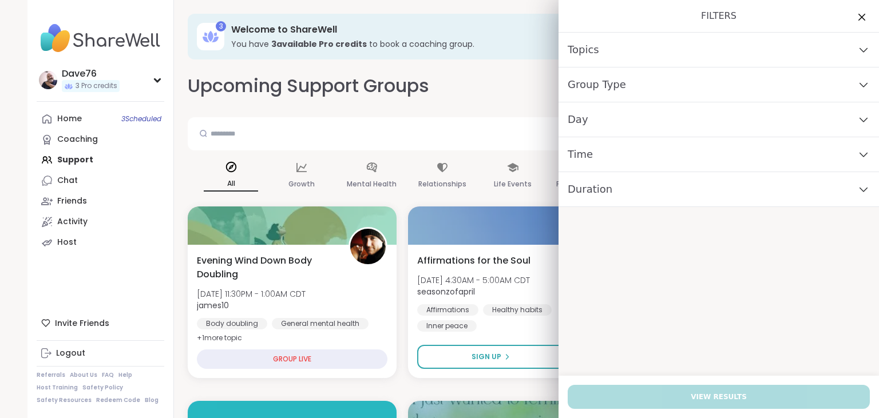
click at [688, 160] on div "Time" at bounding box center [718, 154] width 320 height 35
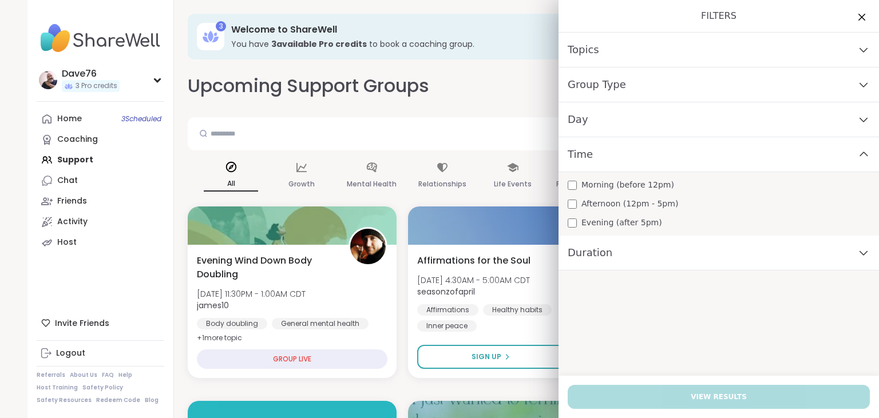
click at [661, 185] on span "Morning (before 12pm)" at bounding box center [627, 185] width 93 height 12
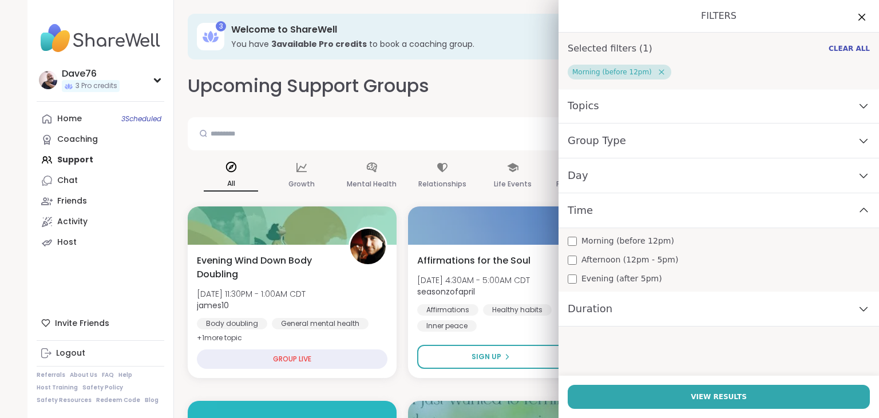
click at [613, 172] on div "Day" at bounding box center [718, 175] width 320 height 35
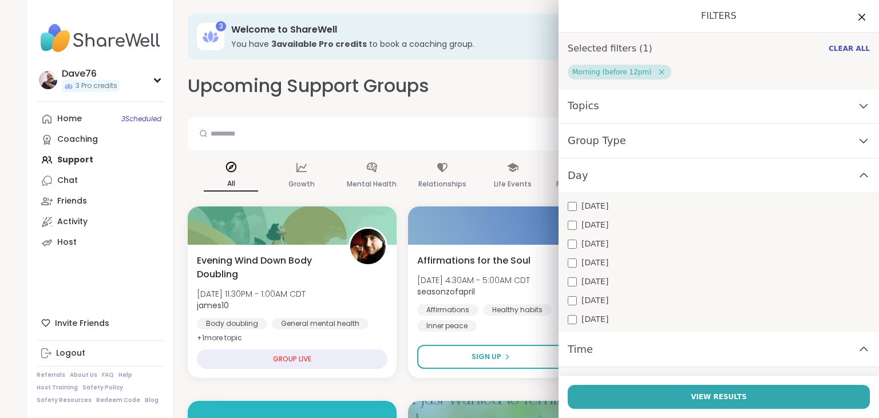
click at [583, 317] on span "[DATE]" at bounding box center [594, 319] width 27 height 12
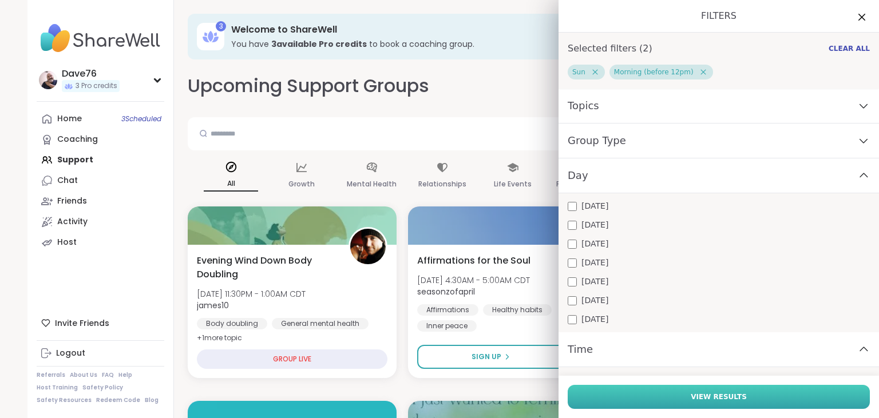
click at [691, 388] on button "View Results" at bounding box center [718, 397] width 302 height 24
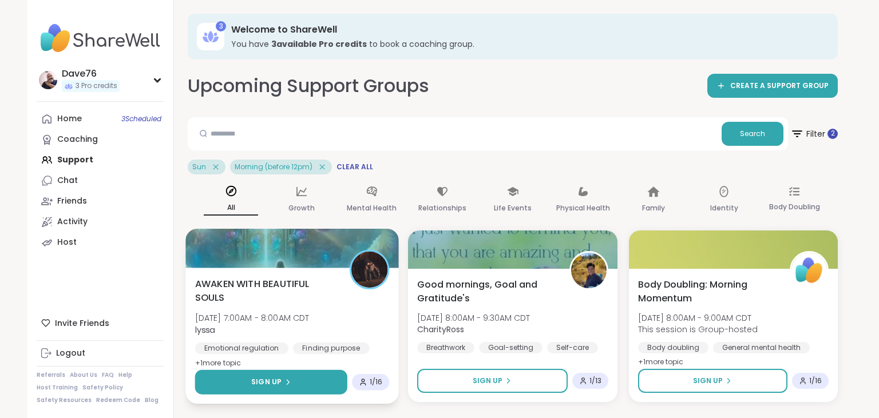
click at [319, 382] on button "Sign Up" at bounding box center [271, 382] width 153 height 25
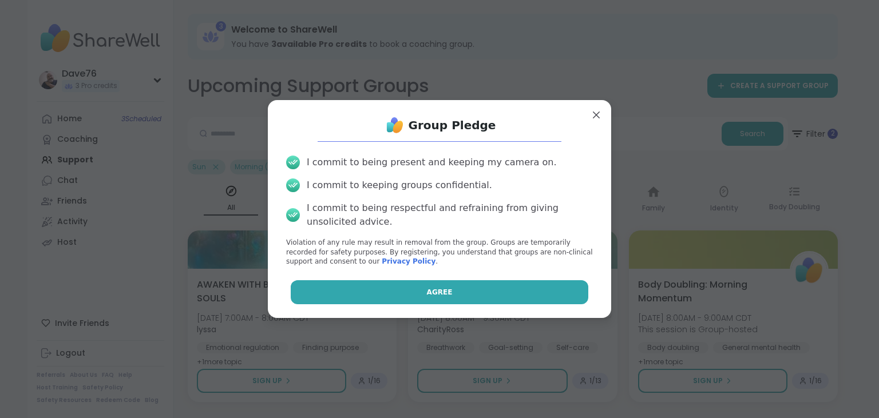
click at [452, 290] on button "Agree" at bounding box center [440, 292] width 298 height 24
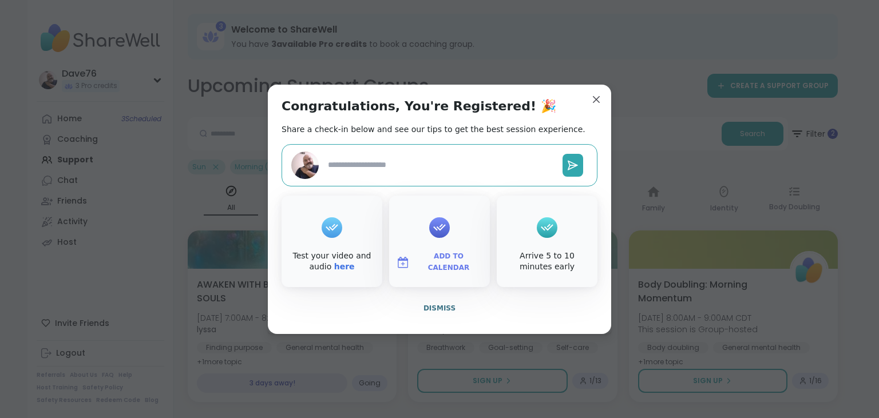
type textarea "*"
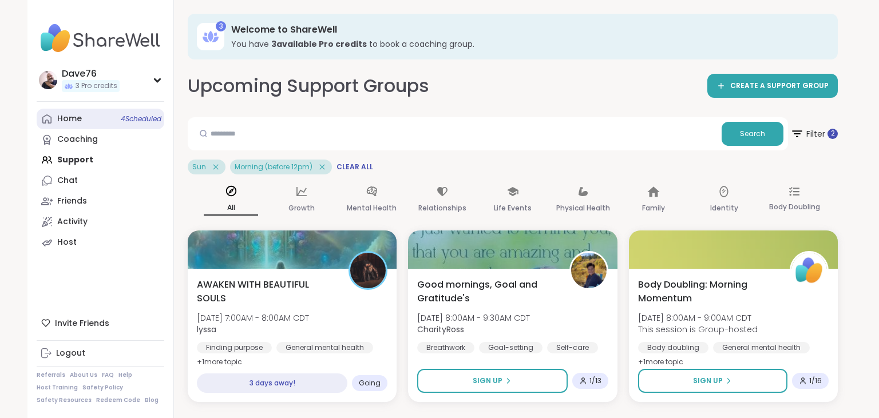
click at [62, 117] on div "Home 4 Scheduled" at bounding box center [69, 118] width 25 height 11
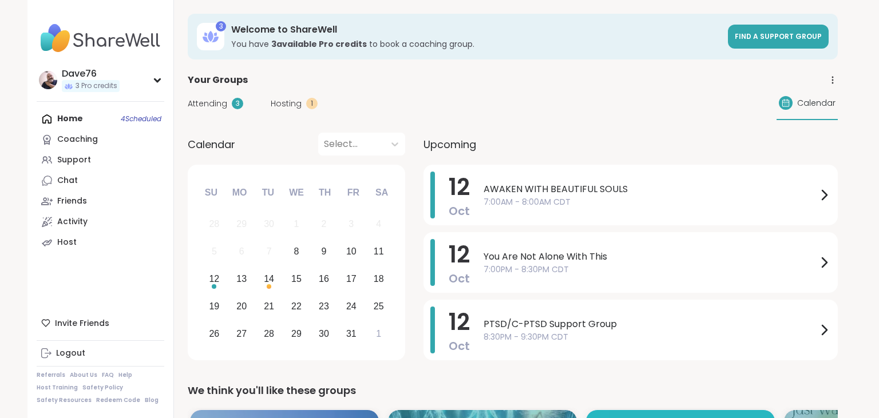
click at [820, 102] on span "Calendar" at bounding box center [816, 103] width 38 height 12
click at [210, 278] on div "12" at bounding box center [214, 278] width 10 height 15
